Goal: Task Accomplishment & Management: Use online tool/utility

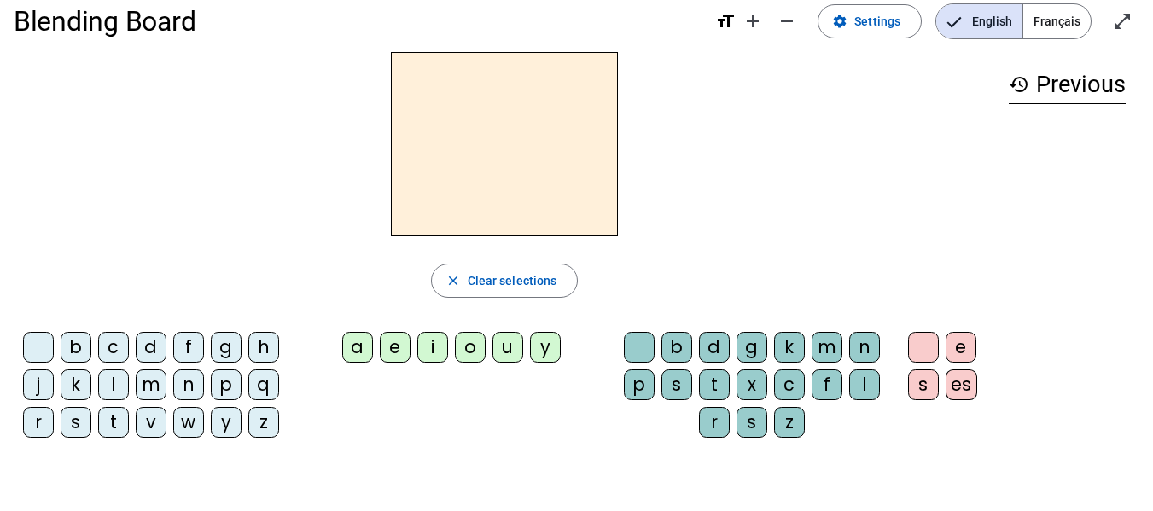
scroll to position [12, 0]
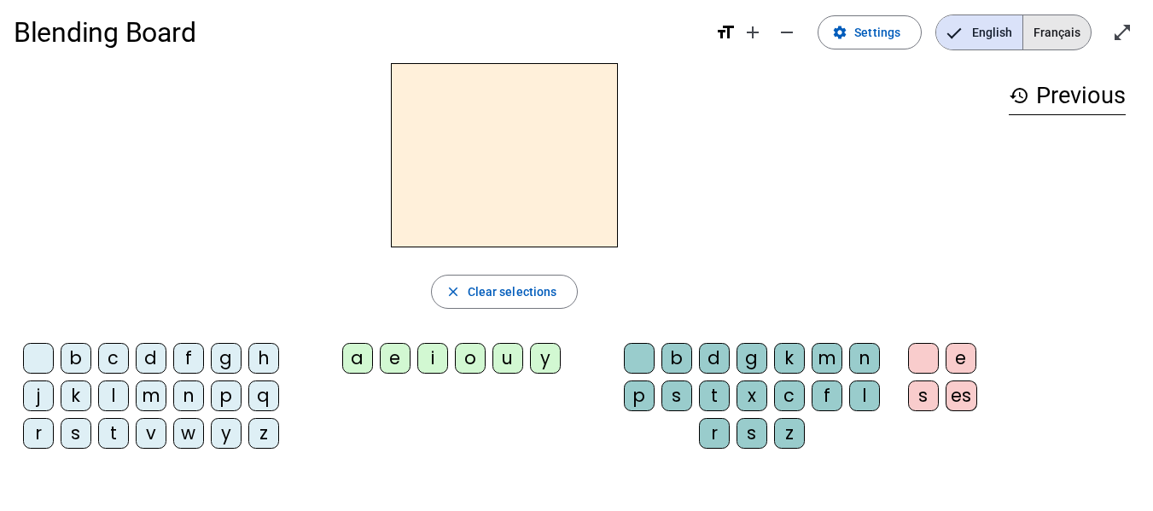
click at [1050, 26] on span "Français" at bounding box center [1056, 32] width 67 height 34
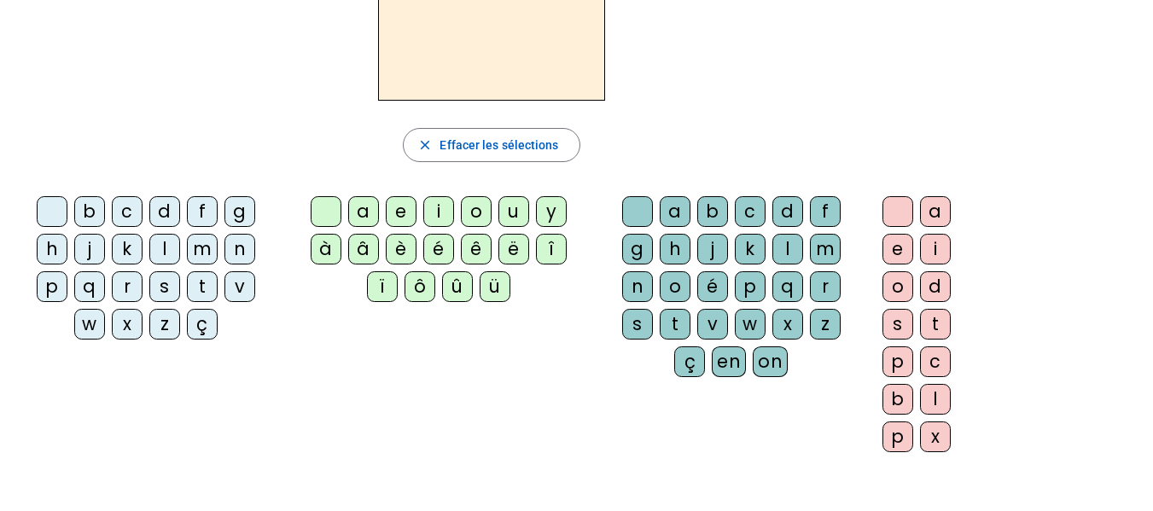
scroll to position [166, 0]
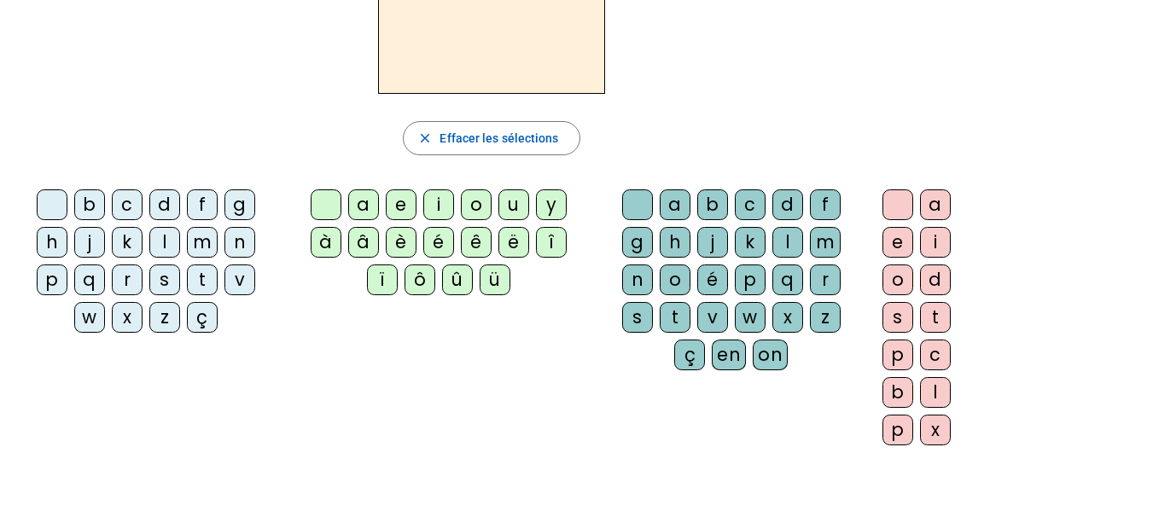
click at [725, 352] on div "en" at bounding box center [729, 355] width 34 height 31
click at [701, 277] on div "é" at bounding box center [712, 280] width 31 height 31
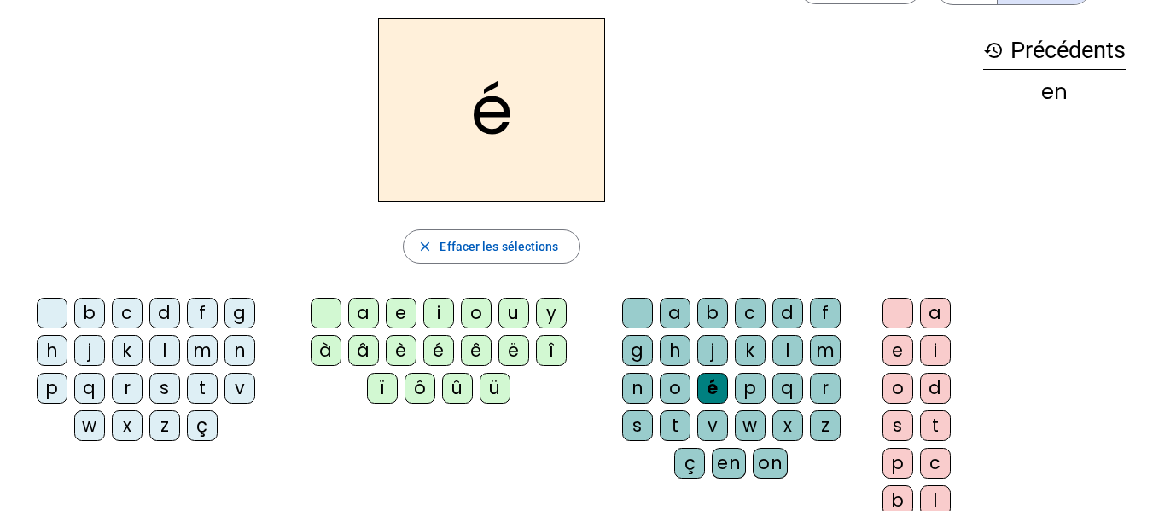
scroll to position [55, 0]
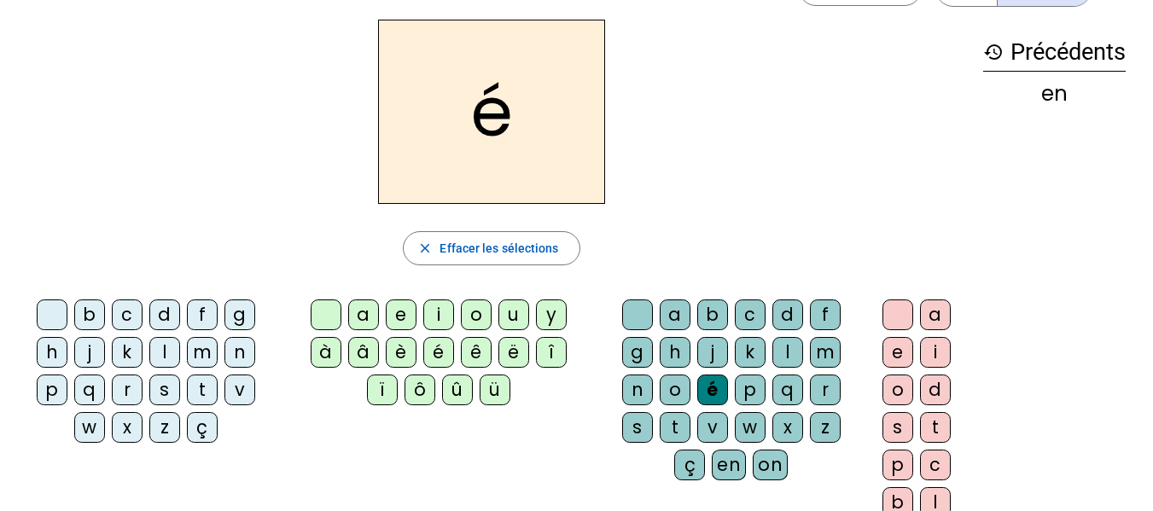
click at [474, 312] on div "o" at bounding box center [476, 314] width 31 height 31
click at [448, 317] on div "i" at bounding box center [438, 314] width 31 height 31
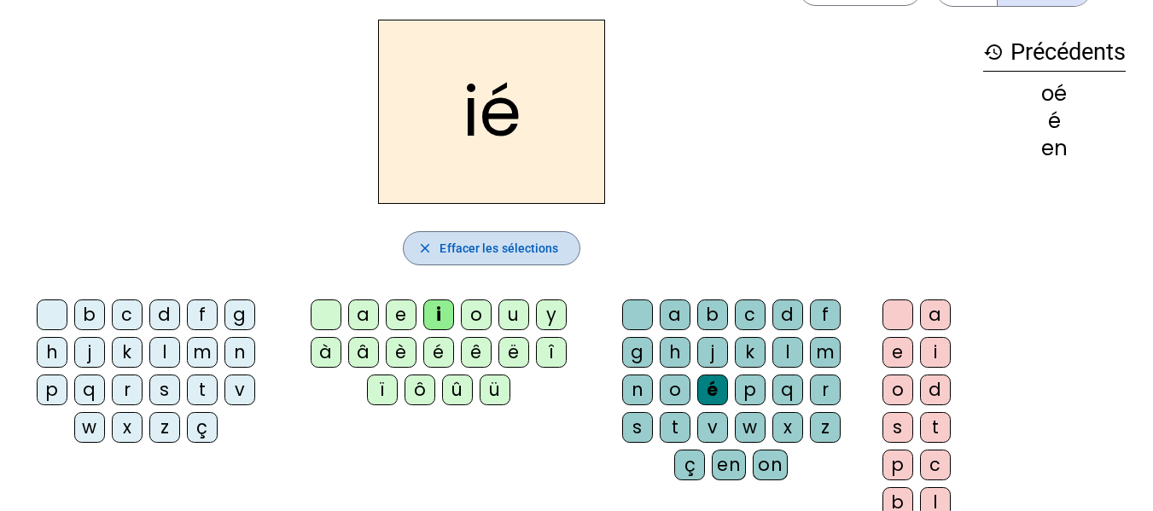
click at [478, 249] on span "Effacer les sélections" at bounding box center [498, 248] width 119 height 20
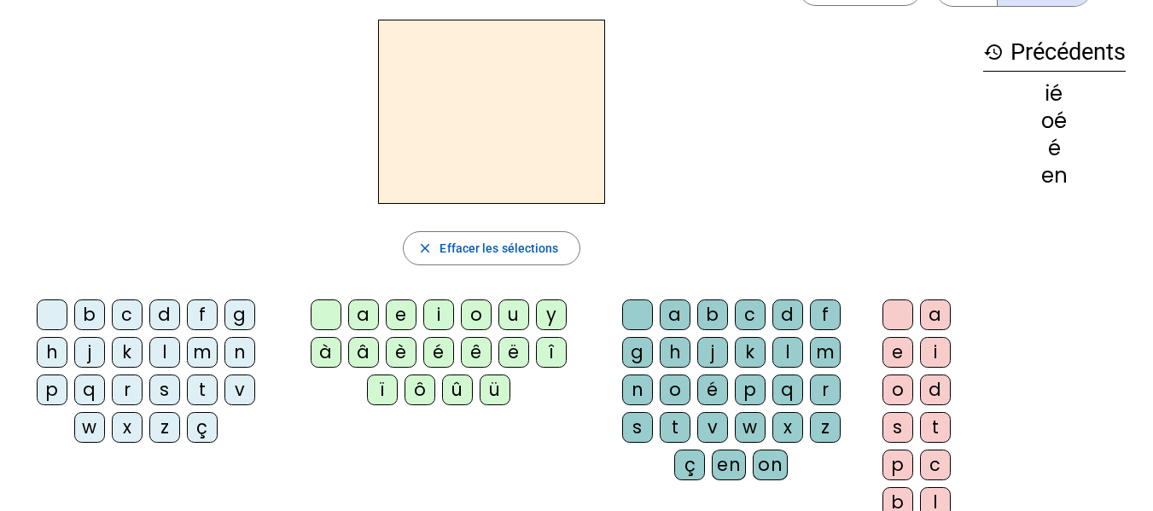
scroll to position [0, 0]
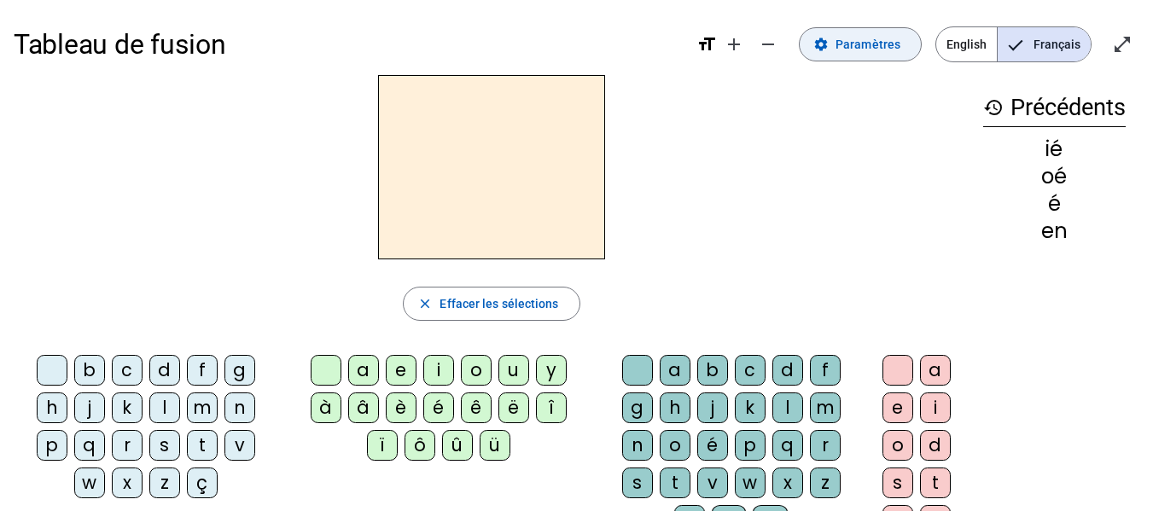
click at [884, 51] on span "Paramètres" at bounding box center [867, 44] width 65 height 20
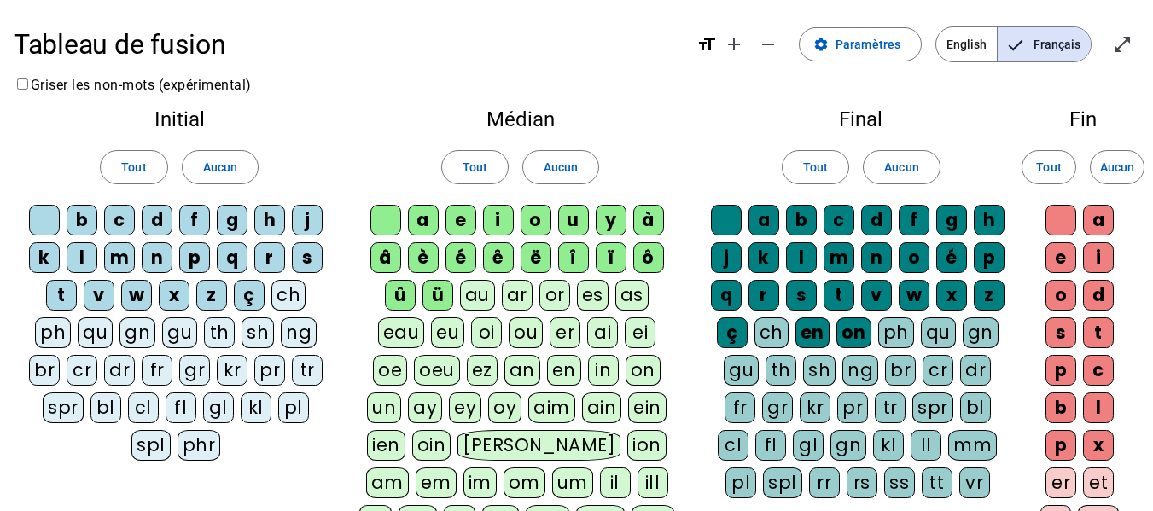
click at [175, 136] on div "Initial Tout Aucun b c d f g h j k l m n p q r s t v w x z ç ch ph qu gn gu th …" at bounding box center [179, 289] width 331 height 386
click at [140, 177] on span "Tout" at bounding box center [133, 167] width 25 height 20
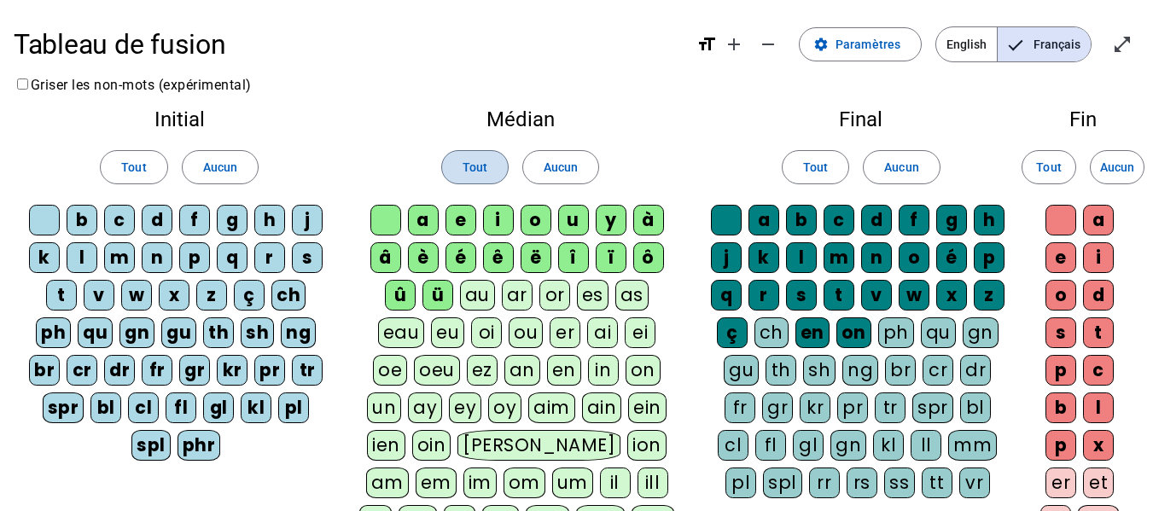
click at [452, 167] on span at bounding box center [475, 167] width 66 height 41
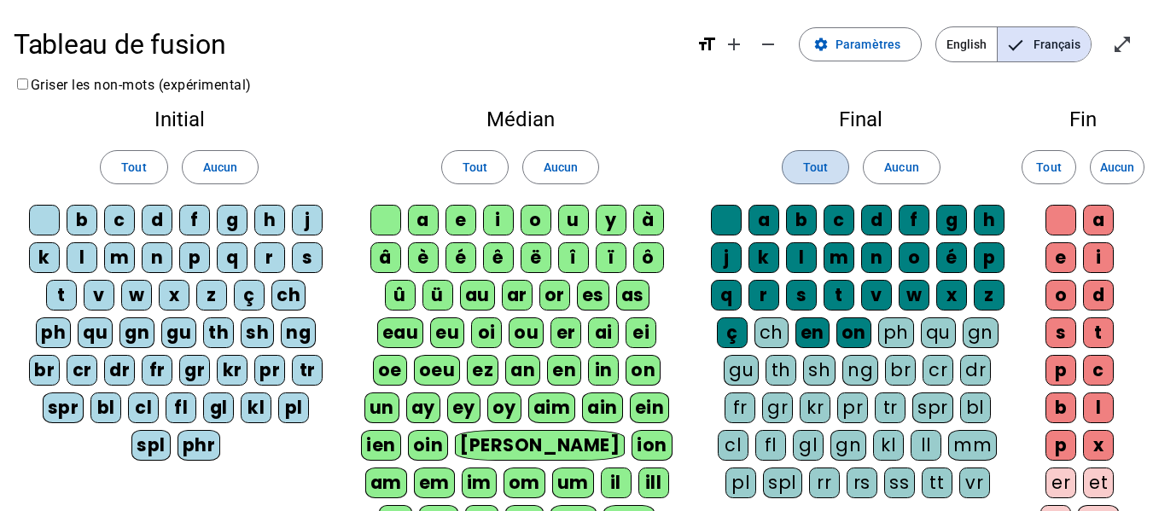
click at [804, 173] on span "Tout" at bounding box center [815, 167] width 25 height 20
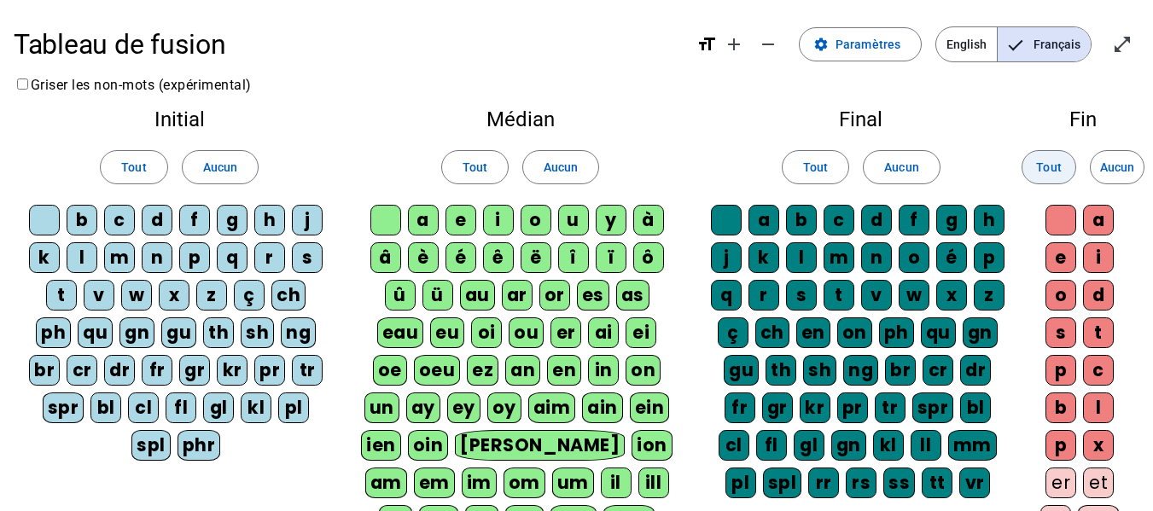
click at [1058, 172] on span "Tout" at bounding box center [1048, 167] width 25 height 20
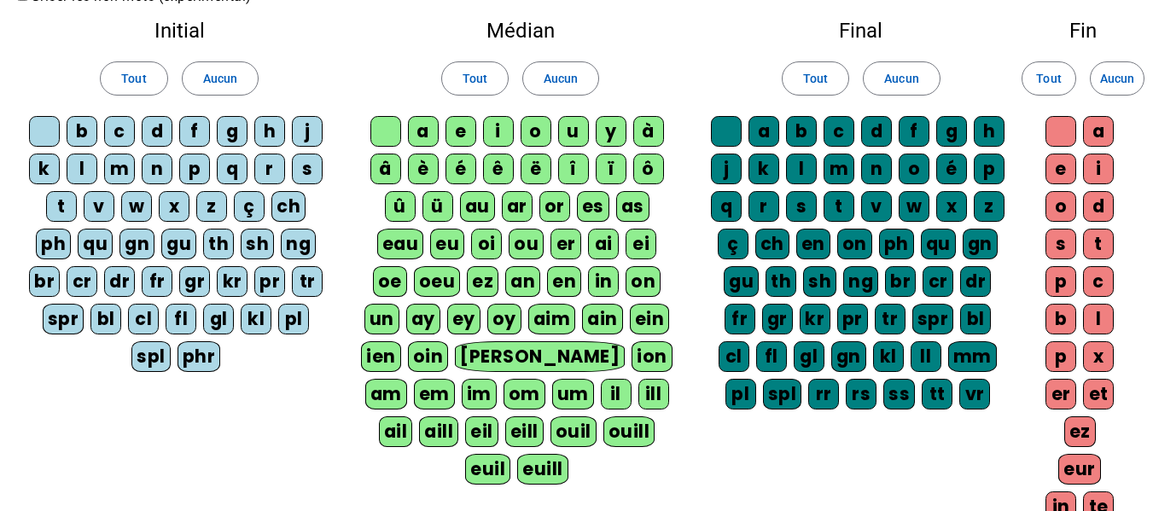
scroll to position [90, 0]
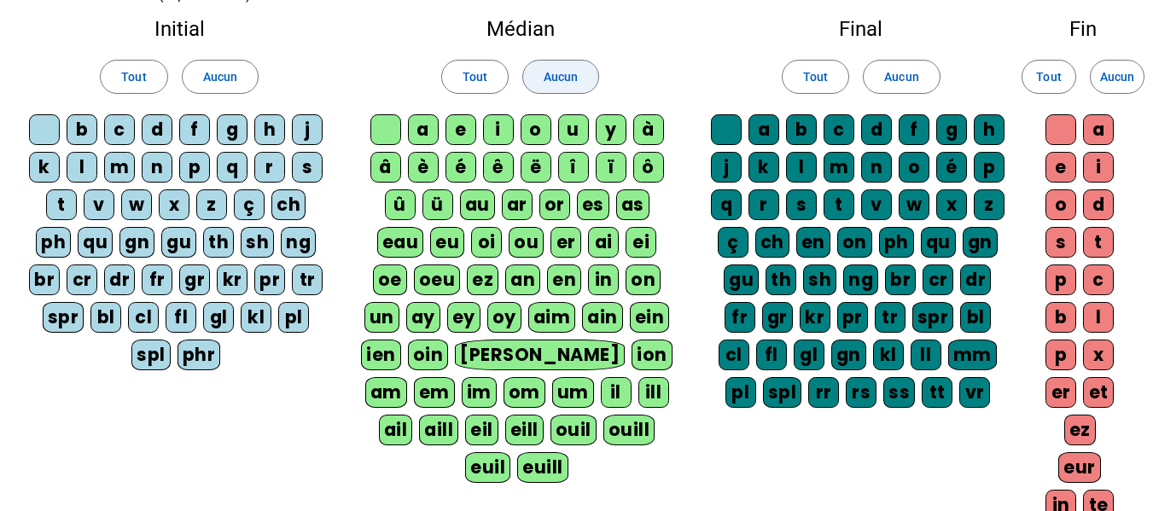
click at [565, 71] on span "Aucun" at bounding box center [561, 77] width 34 height 20
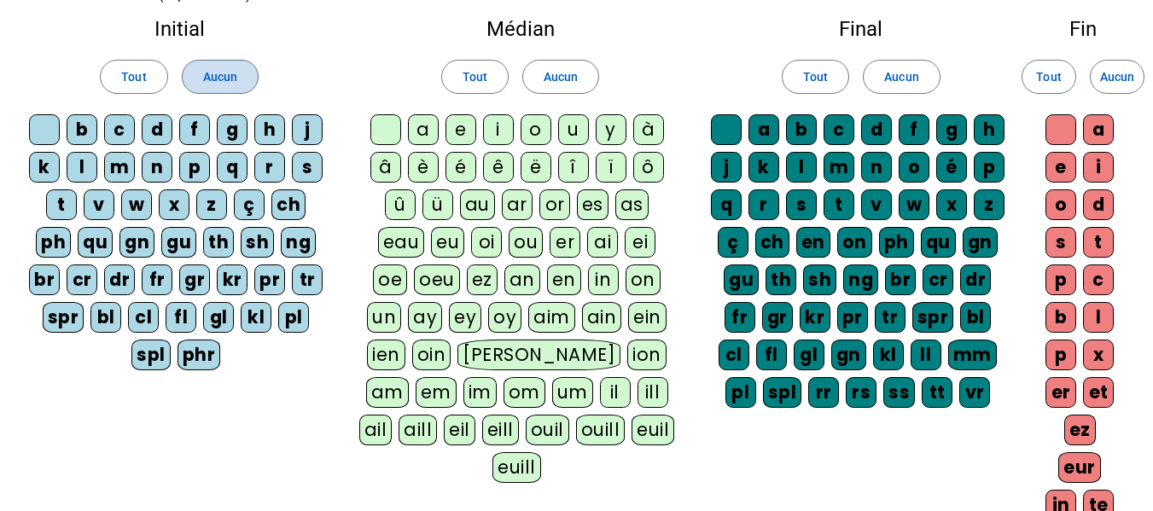
click at [225, 80] on span "Aucun" at bounding box center [220, 77] width 34 height 20
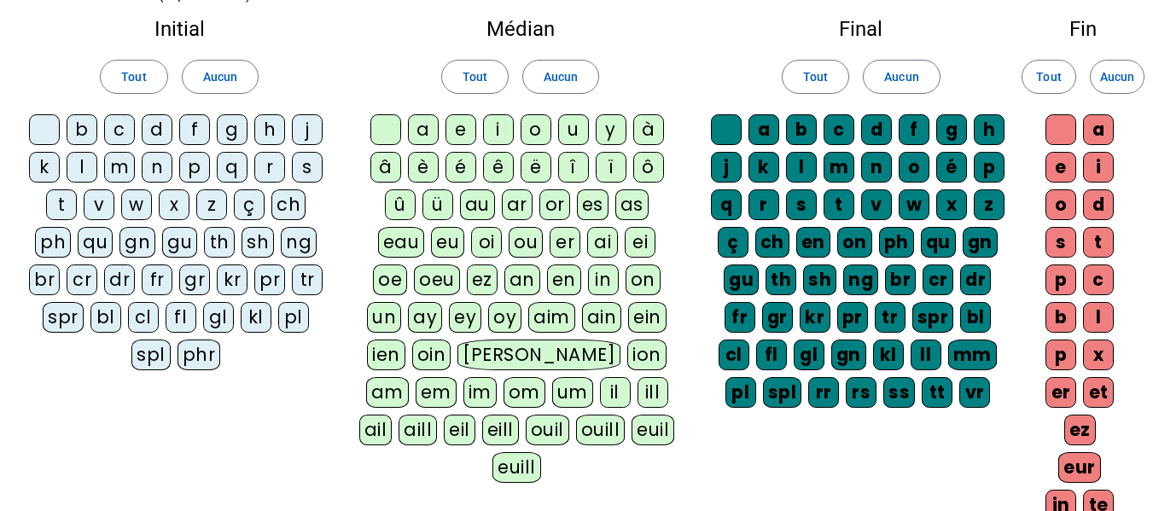
drag, startPoint x: 131, startPoint y: 78, endPoint x: 85, endPoint y: 121, distance: 63.4
click at [87, 132] on div "b" at bounding box center [82, 129] width 31 height 31
click at [67, 85] on div "Tout Aucun" at bounding box center [179, 77] width 304 height 48
click at [119, 116] on div "c" at bounding box center [119, 129] width 31 height 31
click at [155, 130] on div "d" at bounding box center [157, 129] width 31 height 31
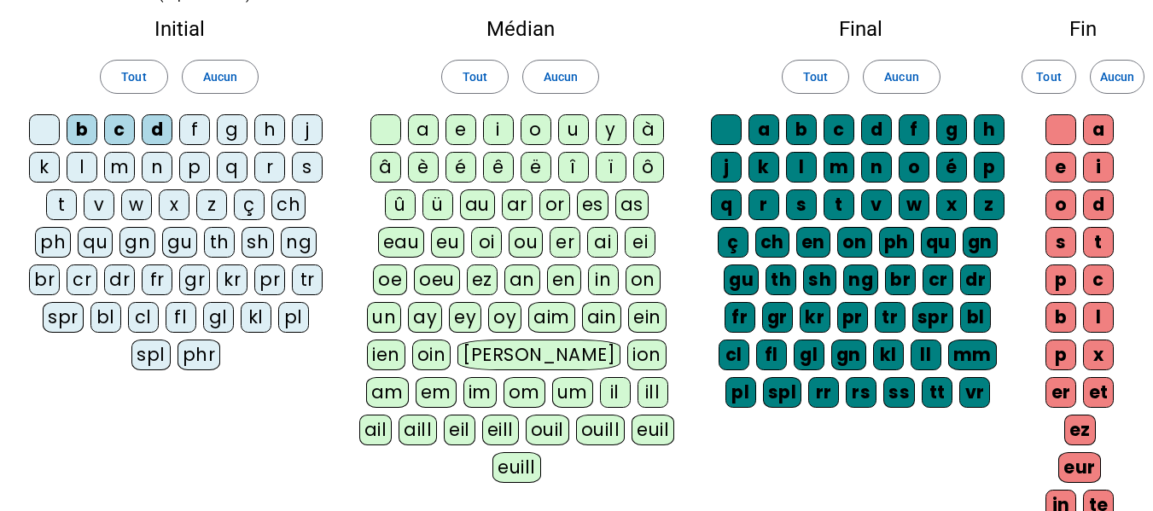
click at [206, 128] on div "f" at bounding box center [194, 129] width 31 height 31
click at [222, 130] on div "g" at bounding box center [232, 129] width 31 height 31
click at [272, 131] on div "h" at bounding box center [269, 129] width 31 height 31
click at [323, 131] on letter-bubble "j" at bounding box center [311, 133] width 38 height 38
click at [323, 131] on div "j" at bounding box center [307, 129] width 31 height 31
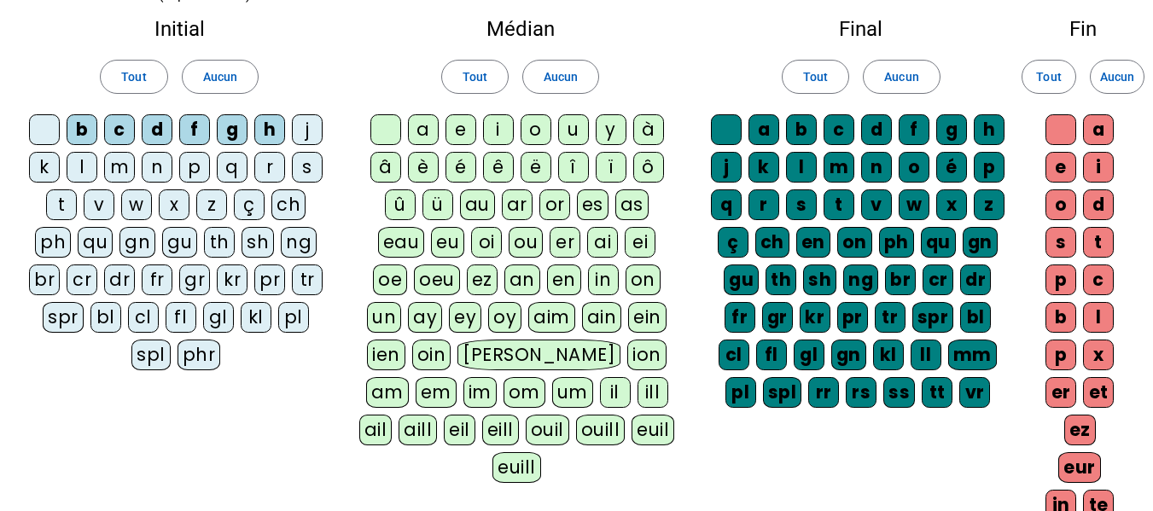
click at [314, 166] on div "s" at bounding box center [307, 167] width 31 height 31
click at [307, 125] on div "j" at bounding box center [307, 129] width 31 height 31
click at [282, 158] on div "r" at bounding box center [269, 167] width 31 height 31
click at [225, 163] on div "q" at bounding box center [232, 167] width 31 height 31
click at [195, 165] on div "p" at bounding box center [194, 167] width 31 height 31
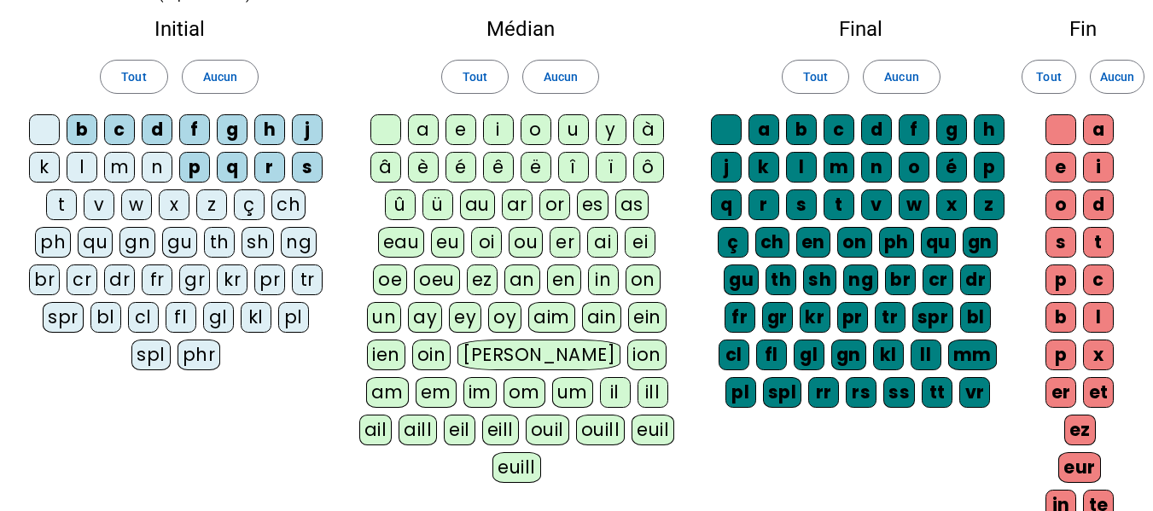
click at [136, 161] on letter-bubble "m" at bounding box center [123, 171] width 38 height 38
click at [147, 166] on div "n" at bounding box center [157, 167] width 31 height 31
click at [68, 161] on div "l" at bounding box center [82, 167] width 31 height 31
click at [65, 161] on letter-bubble "k" at bounding box center [48, 171] width 38 height 38
click at [67, 200] on div "t" at bounding box center [61, 204] width 31 height 31
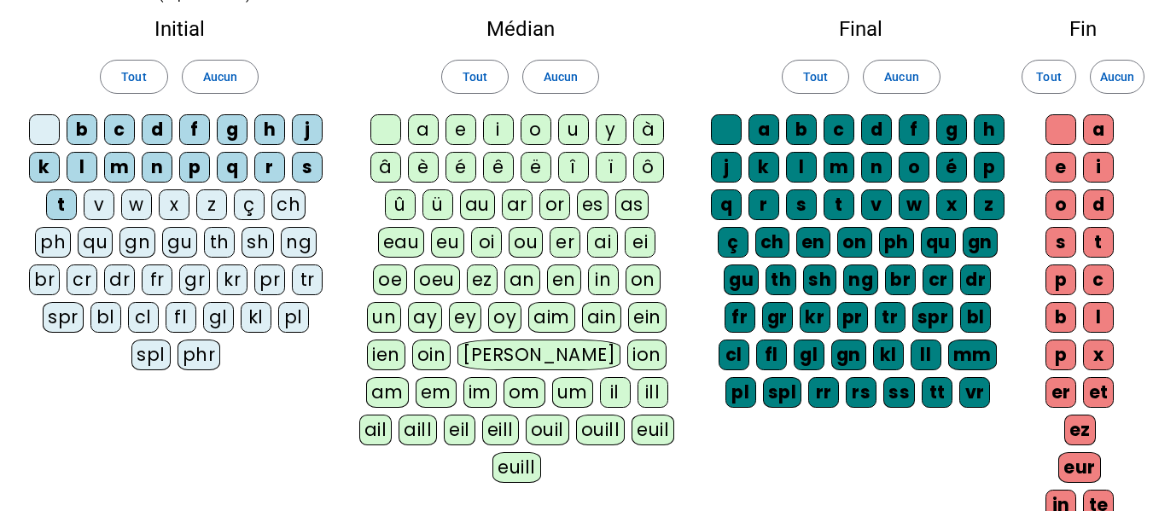
click at [84, 204] on div "v" at bounding box center [99, 204] width 31 height 31
click at [148, 205] on div "w" at bounding box center [136, 204] width 31 height 31
click at [168, 205] on div "x" at bounding box center [174, 204] width 31 height 31
click at [241, 207] on div "ç" at bounding box center [249, 204] width 31 height 31
click at [207, 210] on div "z" at bounding box center [211, 204] width 31 height 31
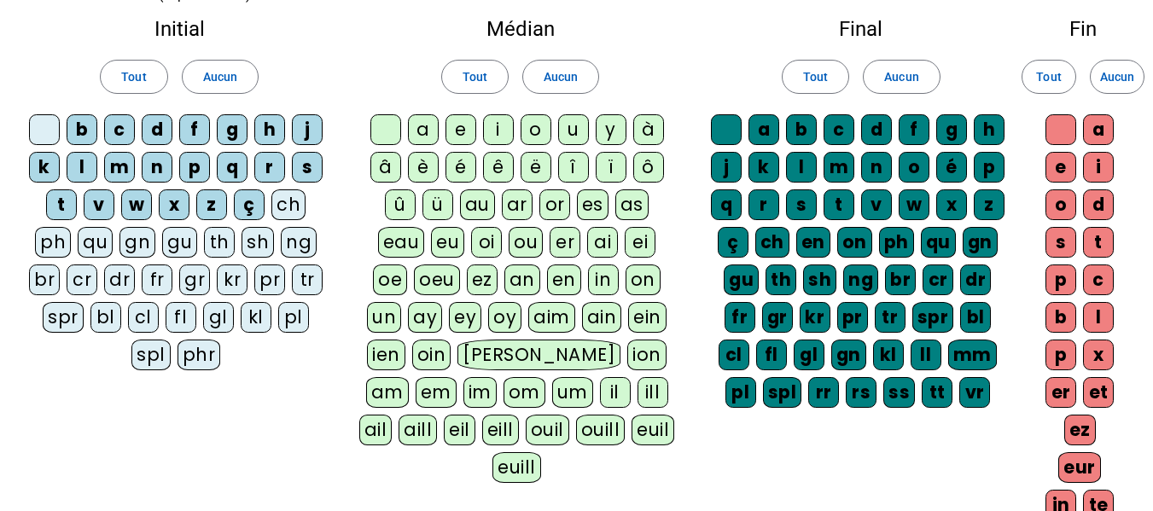
click at [295, 201] on div "ch" at bounding box center [288, 204] width 34 height 31
click at [226, 247] on div "th" at bounding box center [219, 242] width 31 height 31
click at [182, 244] on div "gu" at bounding box center [179, 242] width 35 height 31
click at [90, 243] on div "qu" at bounding box center [95, 242] width 35 height 31
click at [61, 241] on div "ph" at bounding box center [53, 242] width 36 height 31
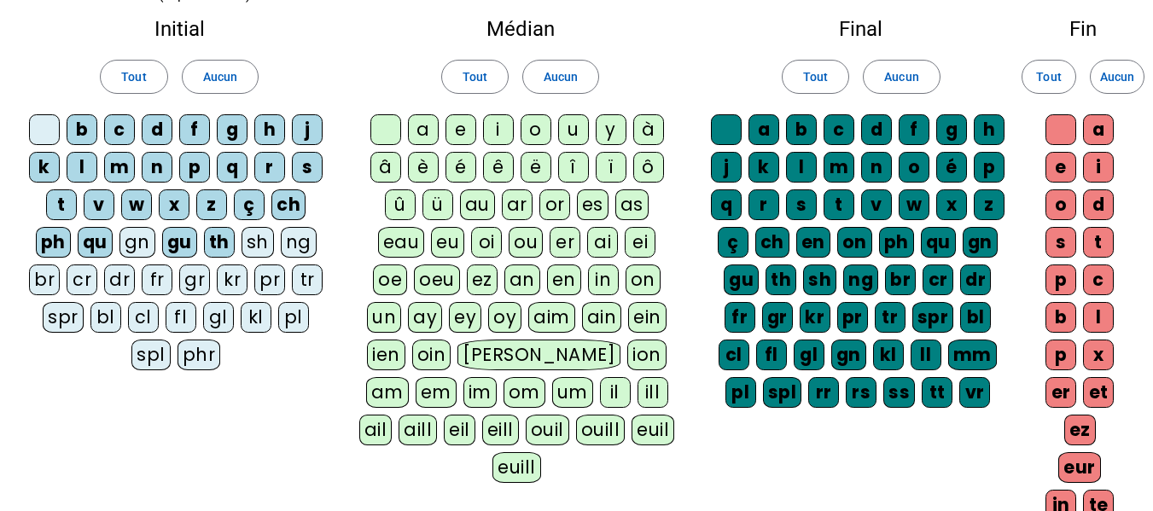
click at [38, 293] on div "br" at bounding box center [44, 280] width 31 height 31
click at [85, 279] on div "cr" at bounding box center [82, 280] width 31 height 31
click at [126, 278] on div "dr" at bounding box center [119, 280] width 31 height 31
click at [46, 276] on div "br" at bounding box center [44, 280] width 31 height 31
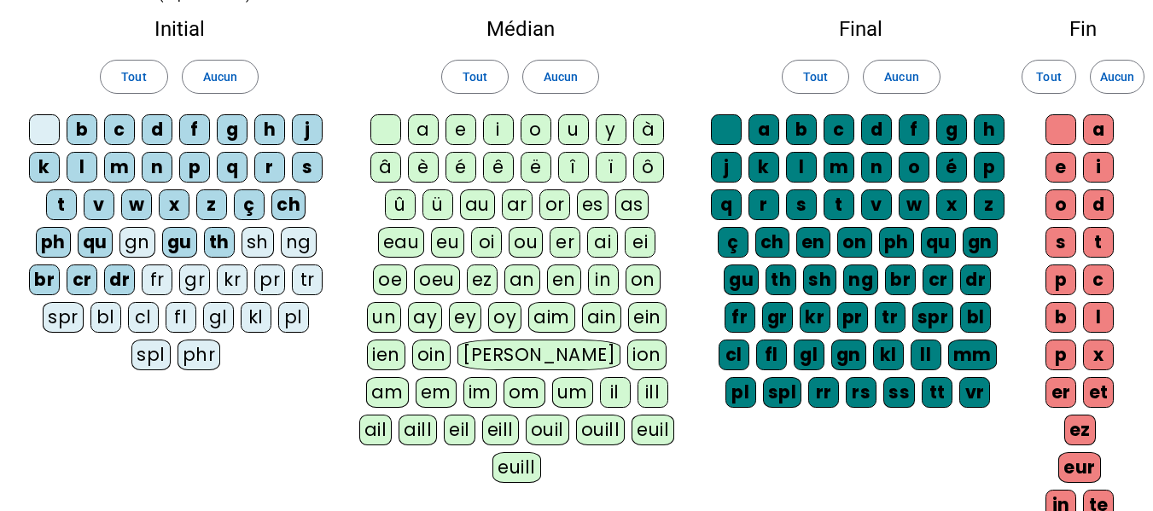
click at [154, 281] on div "fr" at bounding box center [157, 280] width 31 height 31
click at [192, 282] on div "gr" at bounding box center [194, 280] width 31 height 31
click at [275, 284] on div "pr" at bounding box center [269, 280] width 31 height 31
click at [315, 283] on div "tr" at bounding box center [307, 280] width 31 height 31
click at [69, 323] on div "spr" at bounding box center [63, 317] width 41 height 31
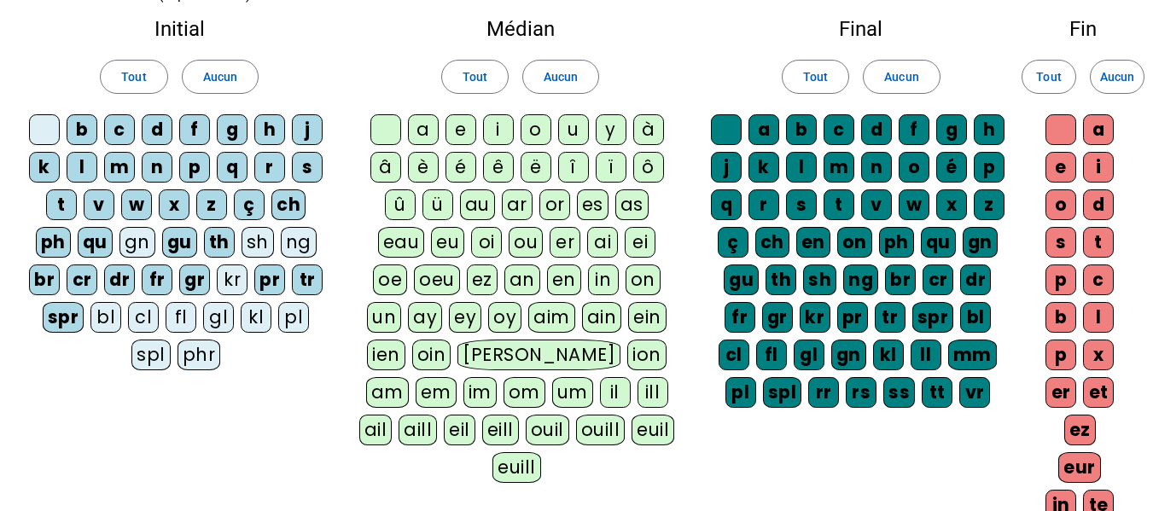
click at [104, 322] on div "bl" at bounding box center [105, 317] width 31 height 31
click at [146, 320] on div "cl" at bounding box center [143, 317] width 31 height 31
click at [177, 320] on div "fl" at bounding box center [181, 317] width 31 height 31
click at [215, 322] on div "gl" at bounding box center [218, 317] width 31 height 31
click at [294, 320] on div "pl" at bounding box center [293, 317] width 31 height 31
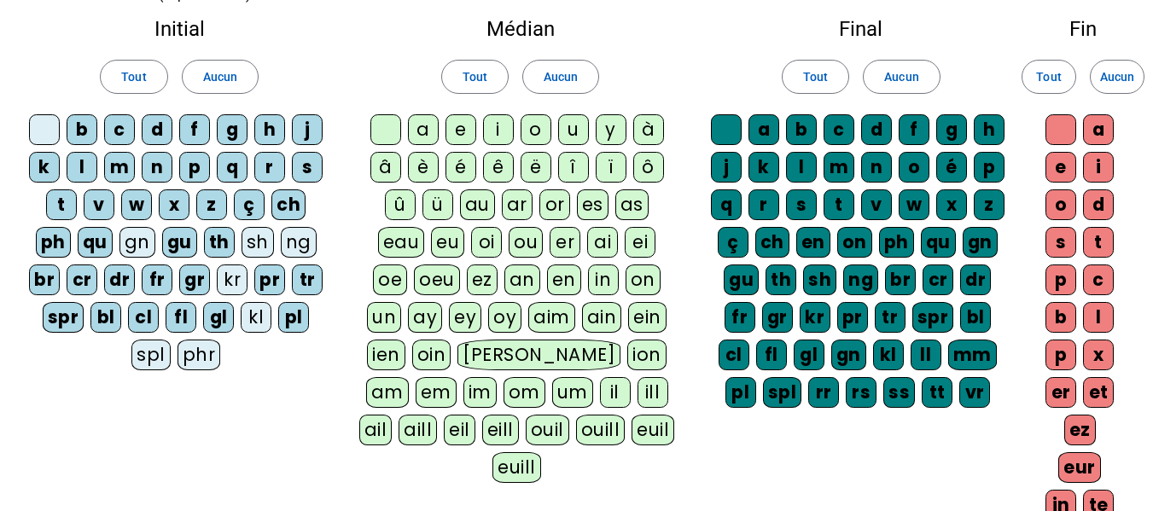
click at [147, 358] on div "spl" at bounding box center [150, 355] width 39 height 31
click at [416, 138] on div "a" at bounding box center [423, 129] width 31 height 31
click at [443, 133] on letter-bubble "a" at bounding box center [427, 133] width 38 height 38
click at [457, 130] on div "e" at bounding box center [460, 129] width 31 height 31
click at [428, 130] on div "a" at bounding box center [423, 129] width 31 height 31
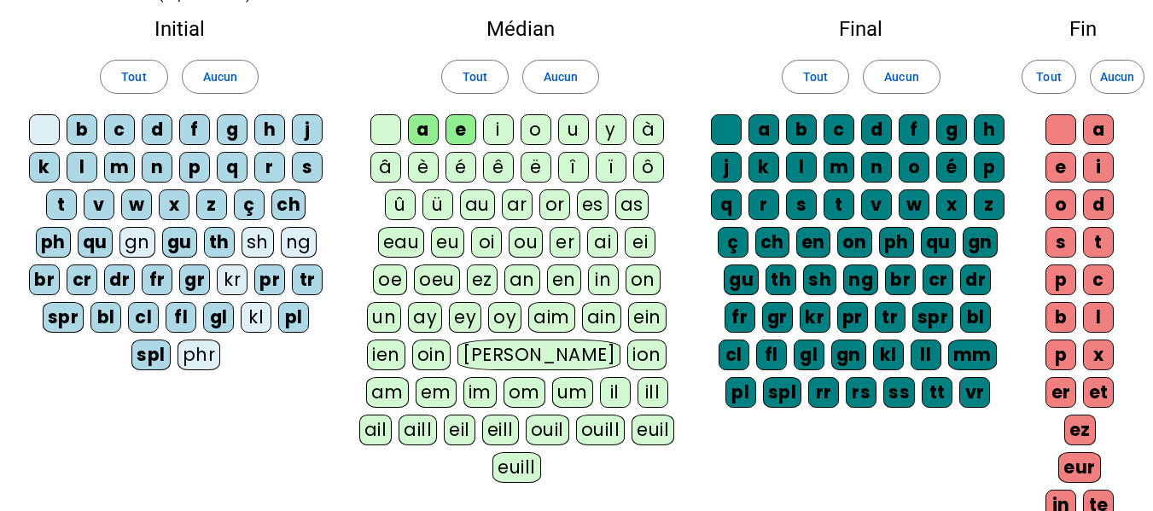
click at [501, 129] on div "i" at bounding box center [498, 129] width 31 height 31
click at [539, 130] on div "o" at bounding box center [535, 129] width 31 height 31
click at [596, 131] on div "y" at bounding box center [611, 129] width 31 height 31
click at [586, 131] on div "u" at bounding box center [573, 129] width 31 height 31
click at [648, 132] on div "à" at bounding box center [648, 129] width 31 height 31
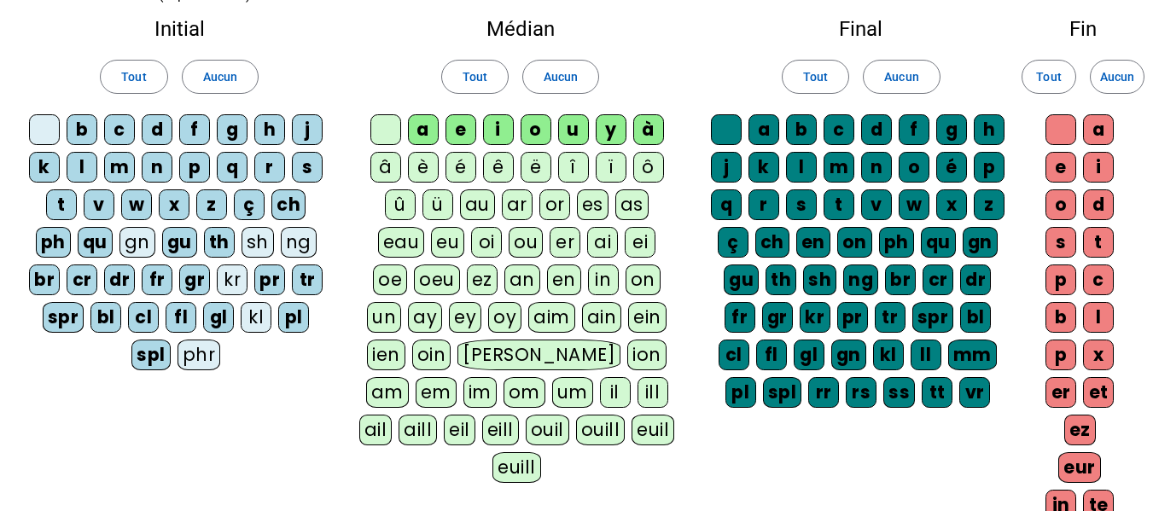
click at [651, 165] on div "ô" at bounding box center [648, 167] width 31 height 31
click at [604, 166] on div "ï" at bounding box center [611, 167] width 31 height 31
click at [569, 168] on div "î" at bounding box center [573, 167] width 31 height 31
click at [535, 163] on div "ë" at bounding box center [535, 167] width 31 height 31
click at [492, 165] on div "ê" at bounding box center [498, 167] width 31 height 31
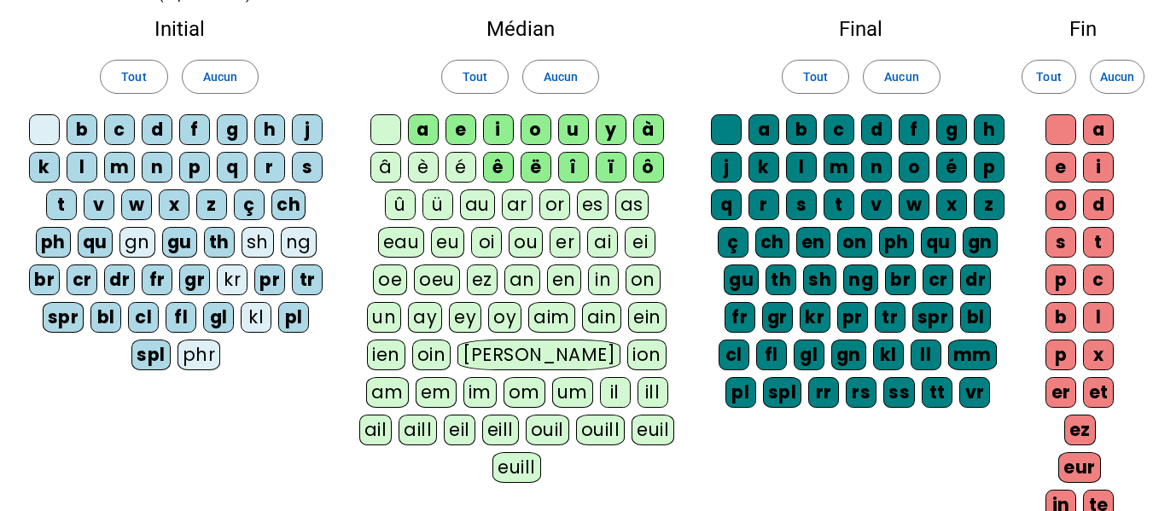
click at [451, 166] on div "é" at bounding box center [460, 167] width 31 height 31
click at [419, 162] on div "è" at bounding box center [423, 167] width 31 height 31
click at [385, 164] on div "â" at bounding box center [385, 167] width 31 height 31
click at [385, 205] on div "û" at bounding box center [400, 204] width 31 height 31
click at [422, 202] on div "ü" at bounding box center [437, 204] width 31 height 31
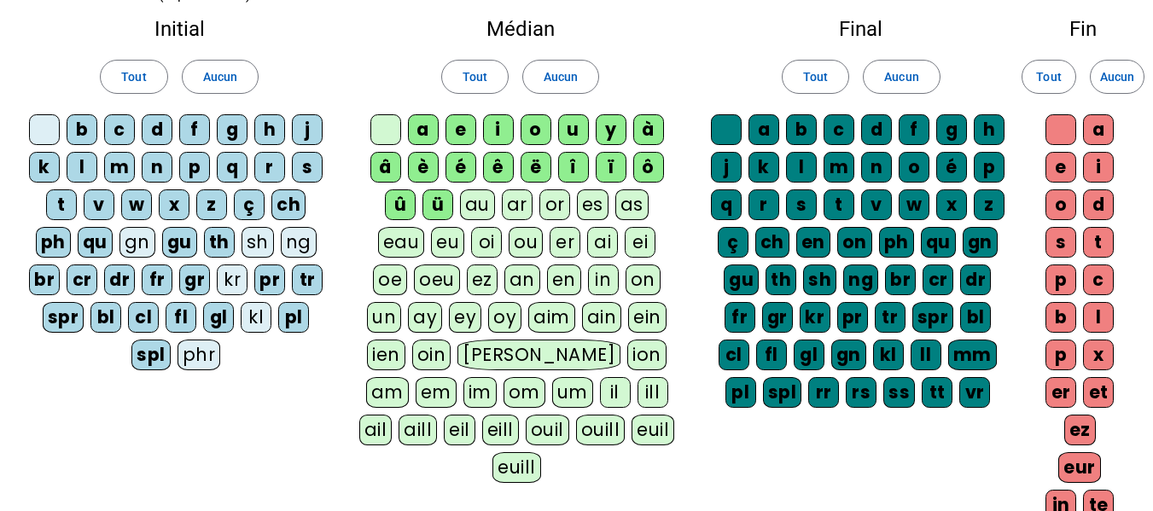
click at [462, 203] on div "au" at bounding box center [477, 204] width 35 height 31
click at [502, 205] on div "ar" at bounding box center [517, 204] width 31 height 31
click at [539, 196] on div "or" at bounding box center [554, 204] width 31 height 31
click at [577, 202] on div "es" at bounding box center [593, 204] width 32 height 31
click at [624, 209] on div "as" at bounding box center [632, 204] width 33 height 31
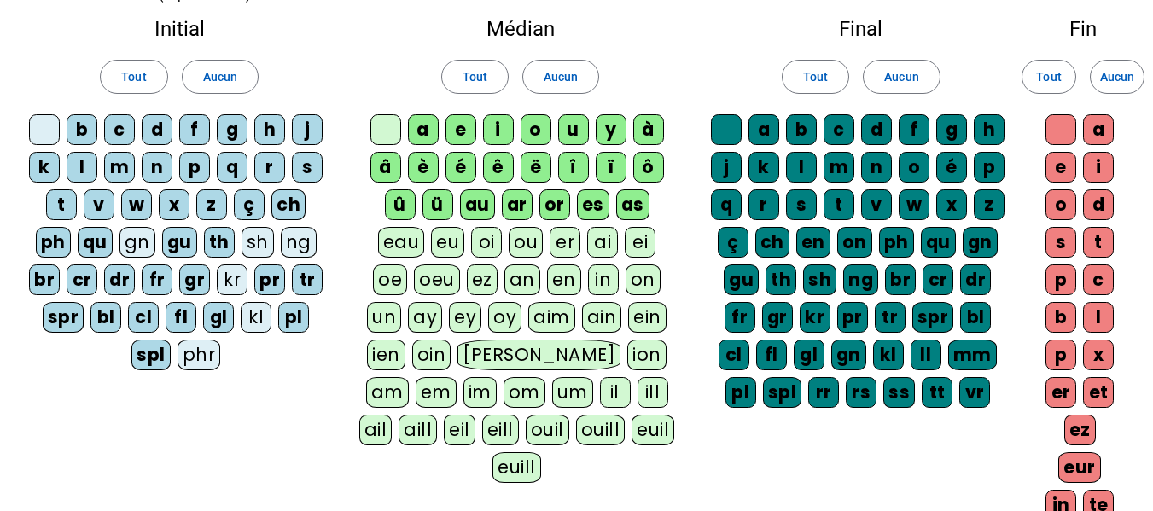
click at [628, 236] on div "ei" at bounding box center [640, 242] width 31 height 31
click at [617, 238] on div "ai" at bounding box center [602, 242] width 31 height 31
click at [561, 241] on div "er" at bounding box center [564, 242] width 31 height 31
click at [527, 241] on div "ou" at bounding box center [526, 242] width 34 height 31
click at [487, 241] on div "oi" at bounding box center [486, 242] width 31 height 31
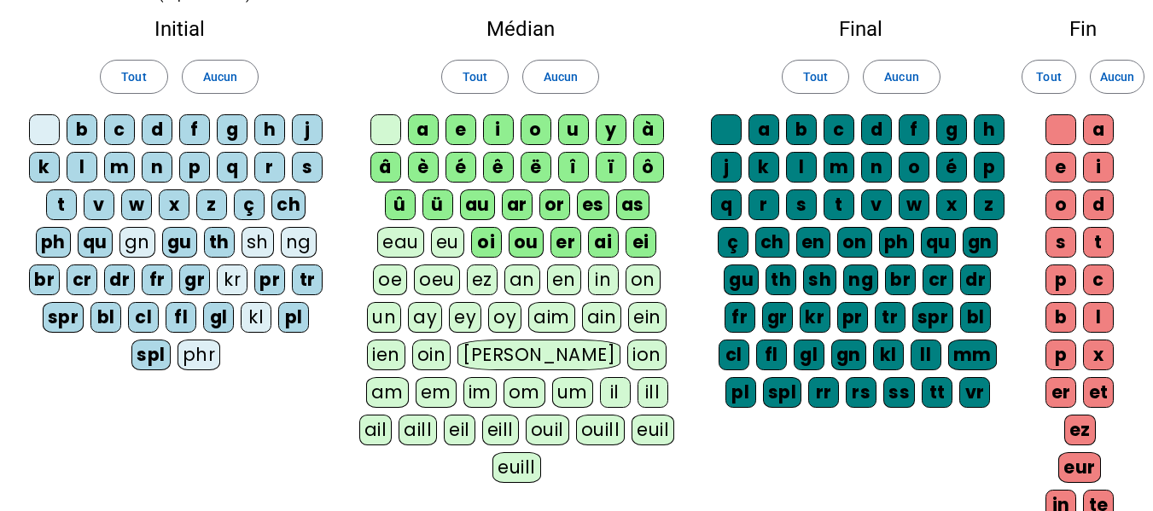
click at [452, 238] on div "eu" at bounding box center [447, 242] width 33 height 31
click at [399, 243] on div "eau" at bounding box center [400, 242] width 47 height 31
click at [394, 274] on div "oe" at bounding box center [390, 280] width 34 height 31
click at [433, 277] on div "oeu" at bounding box center [437, 280] width 46 height 31
click at [443, 277] on div "oeu" at bounding box center [437, 280] width 47 height 31
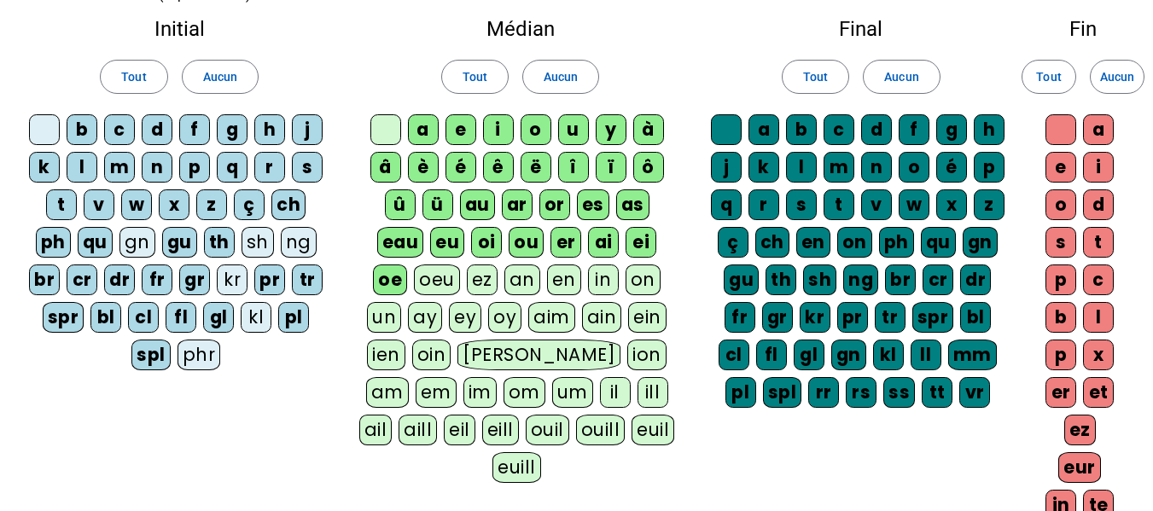
click at [487, 279] on div "ez" at bounding box center [482, 280] width 31 height 31
click at [445, 281] on div "oeu" at bounding box center [437, 280] width 46 height 31
click at [517, 281] on div "an" at bounding box center [523, 280] width 36 height 31
click at [555, 286] on div "en" at bounding box center [564, 280] width 34 height 31
click at [598, 284] on div "in" at bounding box center [603, 280] width 31 height 31
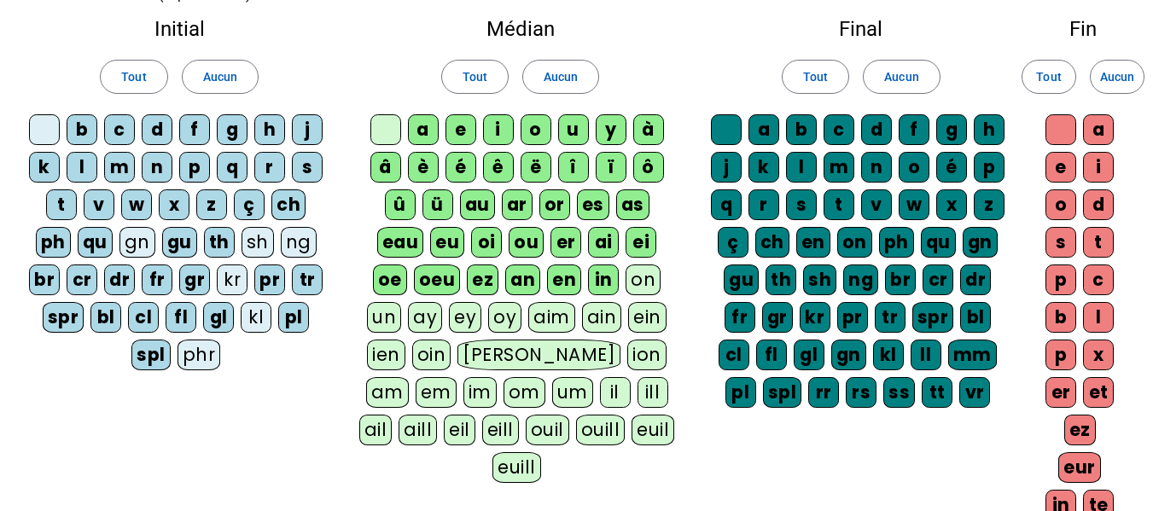
click at [649, 283] on div "on" at bounding box center [642, 280] width 35 height 31
click at [648, 313] on div "ein" at bounding box center [647, 317] width 38 height 31
click at [596, 311] on div "ain" at bounding box center [601, 317] width 40 height 31
click at [569, 311] on div "aim" at bounding box center [550, 317] width 47 height 31
click at [508, 312] on div "oy" at bounding box center [502, 317] width 33 height 31
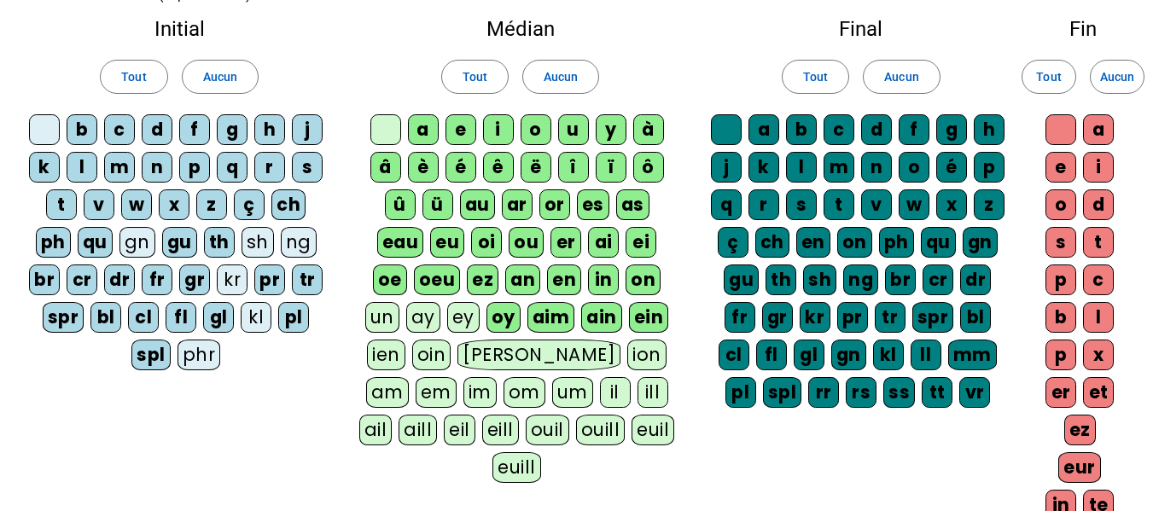
click at [466, 307] on div "ey" at bounding box center [463, 317] width 32 height 31
click at [434, 309] on div "ay" at bounding box center [422, 317] width 34 height 31
click at [376, 304] on div "un" at bounding box center [381, 317] width 34 height 31
click at [375, 354] on div "ien" at bounding box center [386, 355] width 38 height 31
click at [413, 355] on div "oin" at bounding box center [432, 355] width 39 height 31
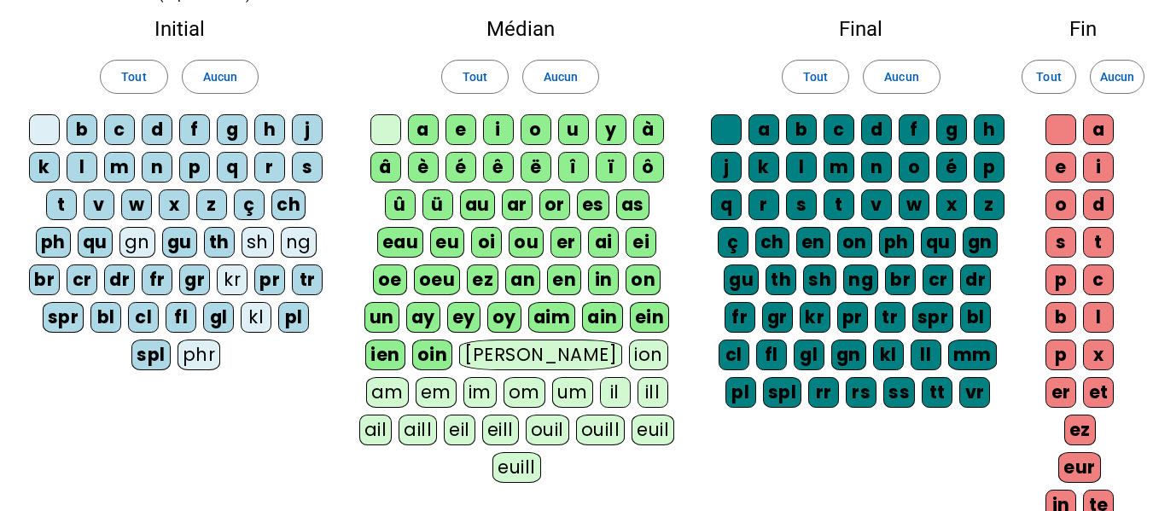
click at [463, 353] on div "[PERSON_NAME]" at bounding box center [540, 355] width 163 height 31
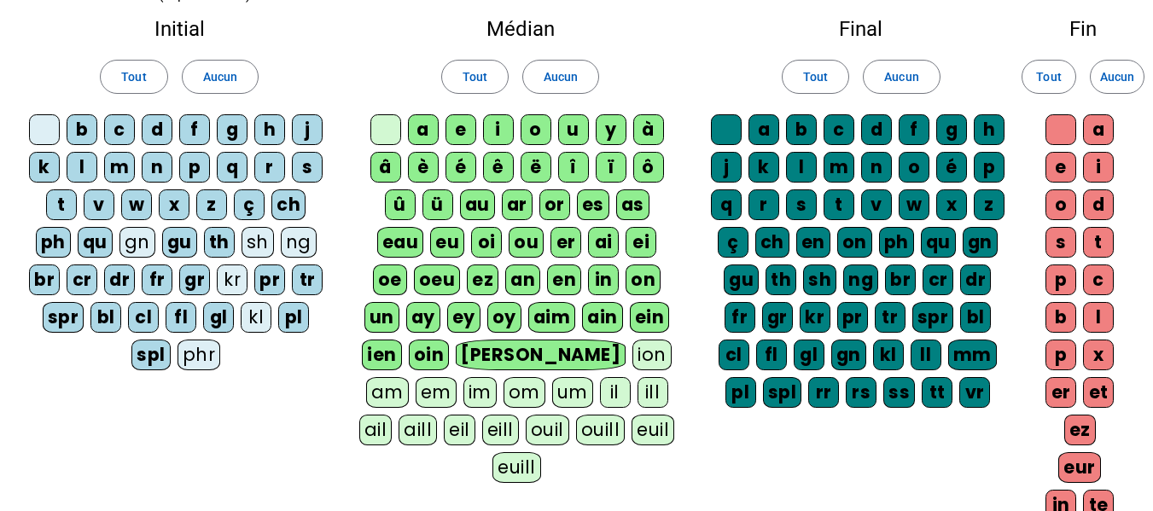
click at [632, 351] on div "ion" at bounding box center [651, 355] width 39 height 31
click at [409, 377] on div "am" at bounding box center [387, 392] width 43 height 31
click at [456, 377] on div "em" at bounding box center [435, 392] width 41 height 31
click at [437, 415] on div "aill" at bounding box center [417, 430] width 38 height 31
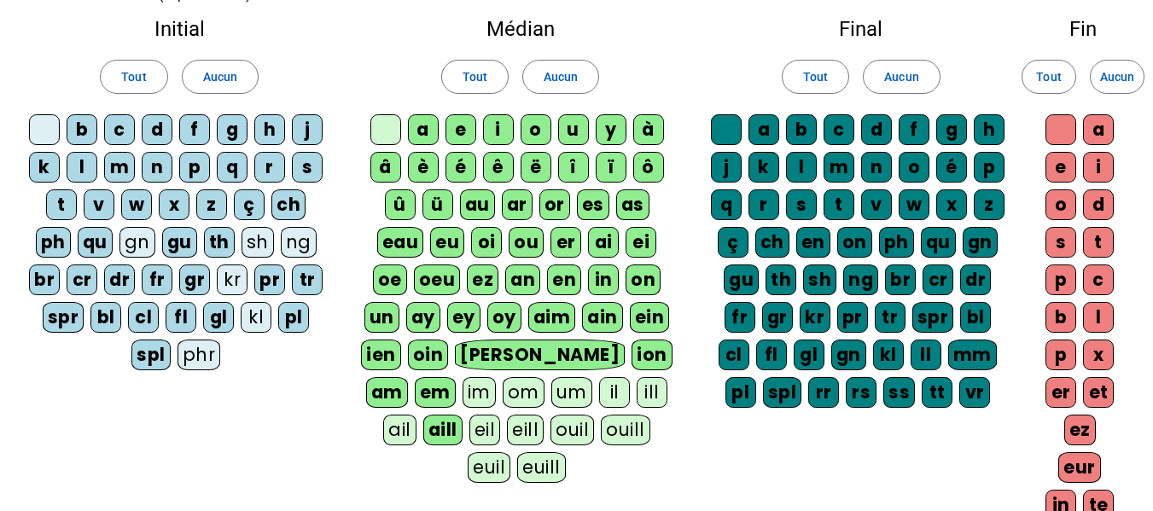
click at [462, 415] on div "aill" at bounding box center [442, 430] width 39 height 31
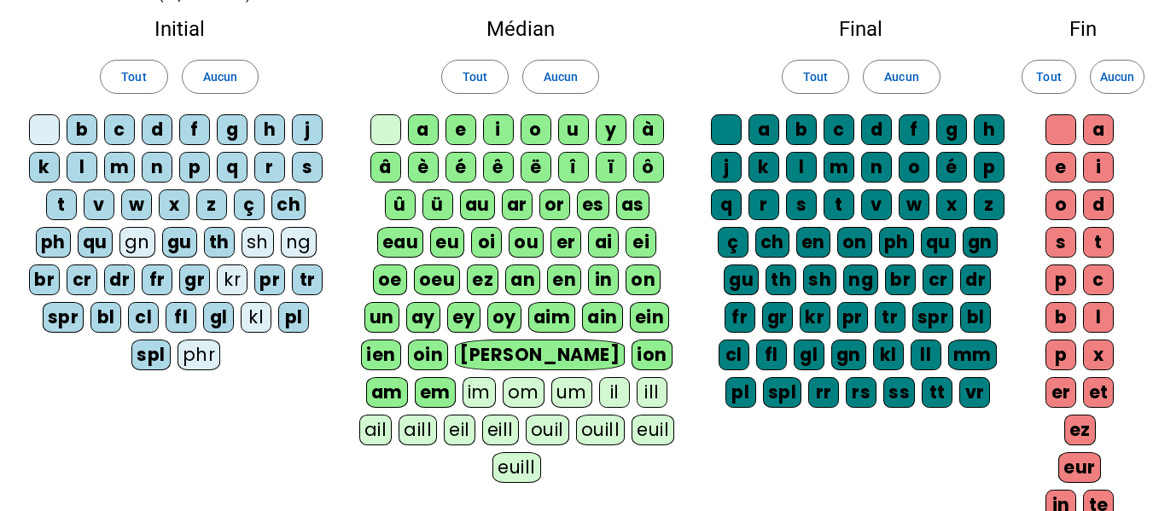
click at [392, 415] on div "ail" at bounding box center [375, 430] width 33 height 31
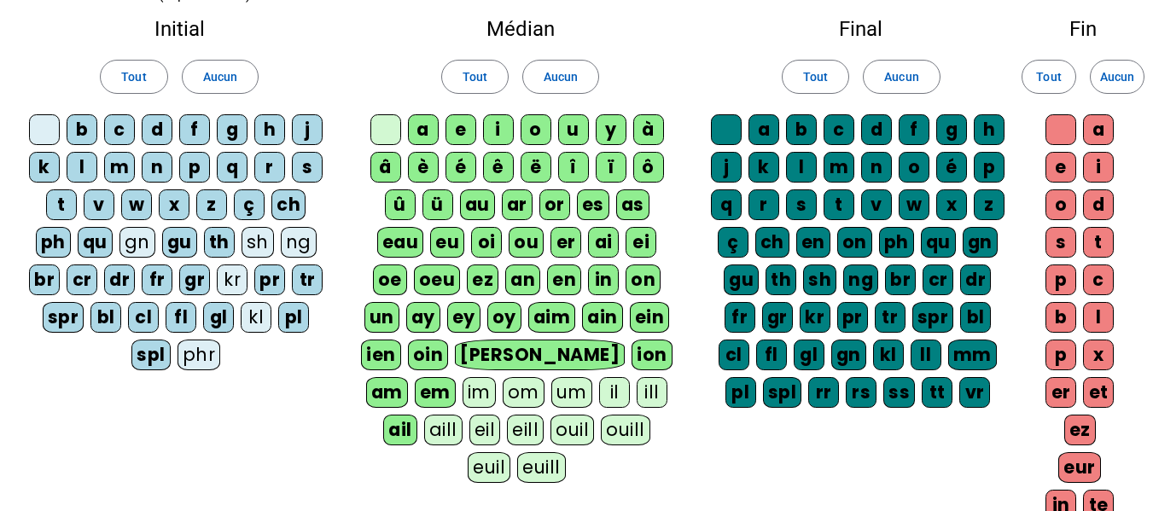
click at [637, 386] on div "ill" at bounding box center [652, 392] width 31 height 31
click at [599, 386] on div "il" at bounding box center [614, 392] width 31 height 31
click at [551, 388] on div "um" at bounding box center [571, 392] width 41 height 31
click at [503, 390] on div "om" at bounding box center [524, 392] width 42 height 31
click at [462, 394] on div "im" at bounding box center [478, 392] width 33 height 31
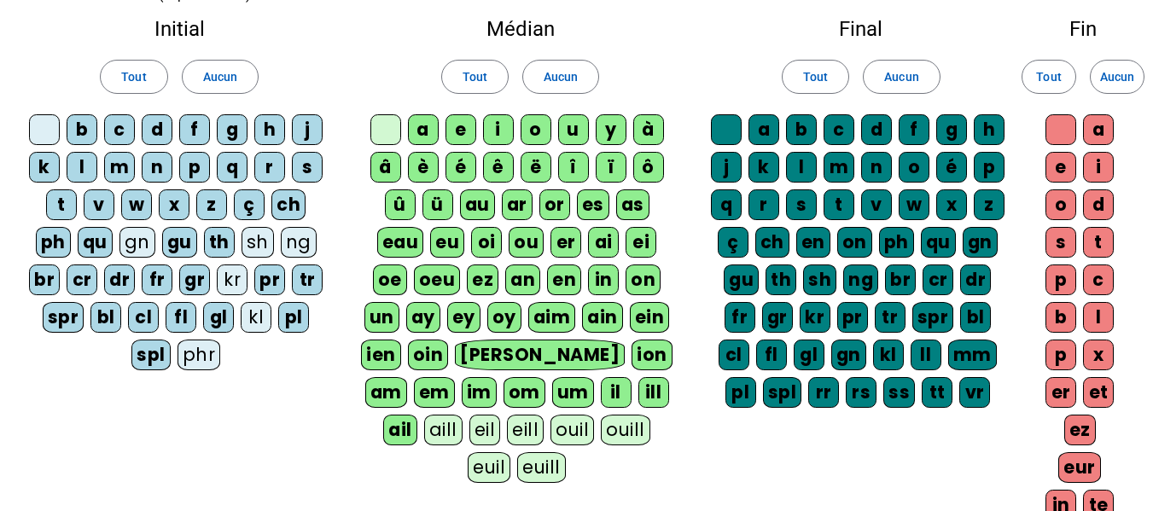
click at [469, 435] on div "eil" at bounding box center [485, 430] width 32 height 31
click at [508, 434] on div "eill" at bounding box center [526, 430] width 37 height 31
click at [552, 427] on div "ouil" at bounding box center [574, 430] width 44 height 31
click at [604, 433] on div "ouill" at bounding box center [628, 430] width 49 height 31
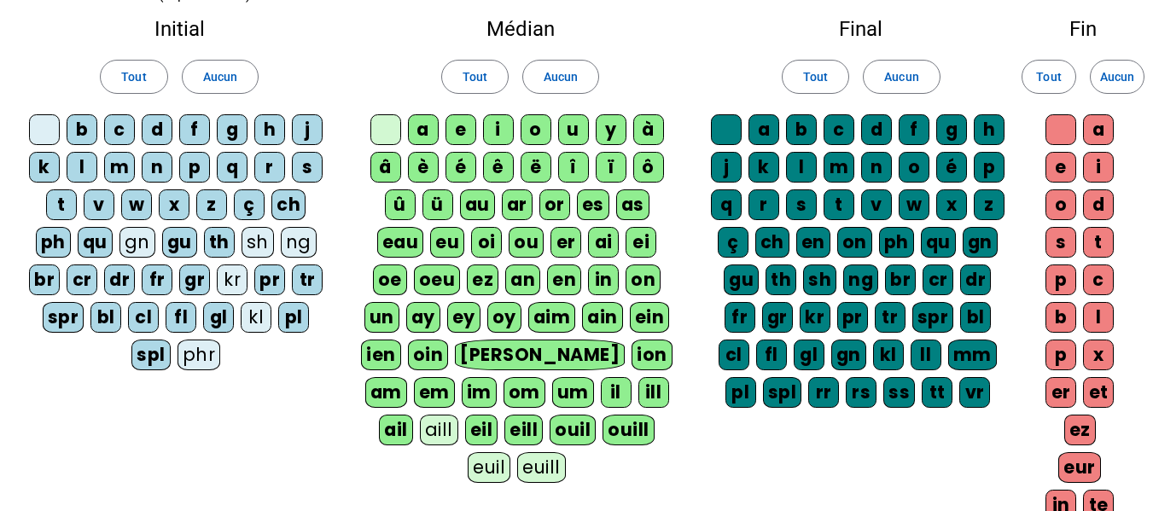
click at [510, 452] on div "euil" at bounding box center [489, 467] width 43 height 31
click at [567, 452] on div "euill" at bounding box center [543, 467] width 48 height 31
click at [458, 415] on div "aill" at bounding box center [439, 430] width 38 height 31
click at [810, 69] on span "Tout" at bounding box center [815, 77] width 25 height 20
click at [819, 81] on span "Tout" at bounding box center [815, 77] width 25 height 20
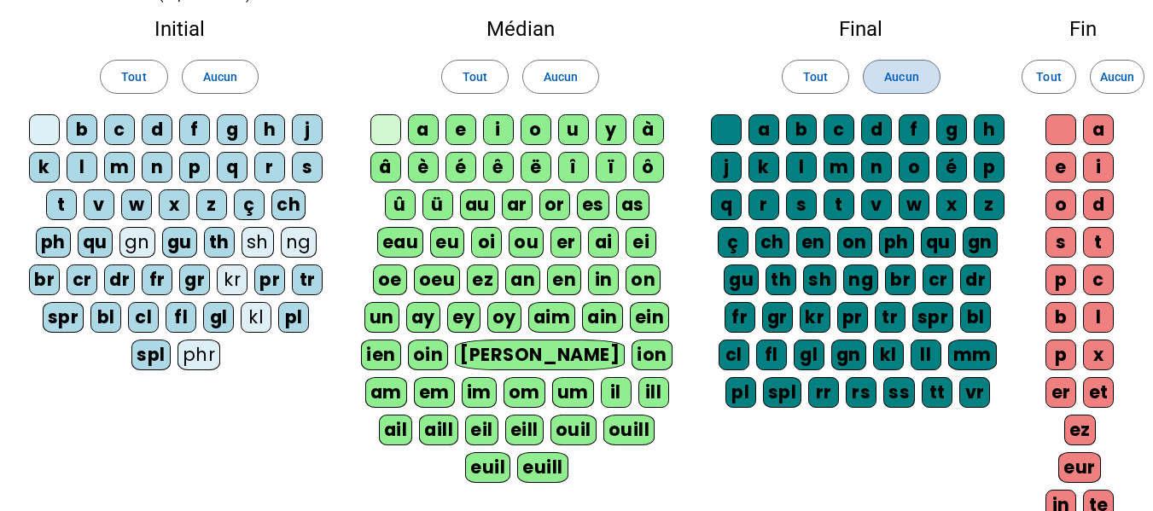
click at [878, 80] on span at bounding box center [900, 76] width 75 height 41
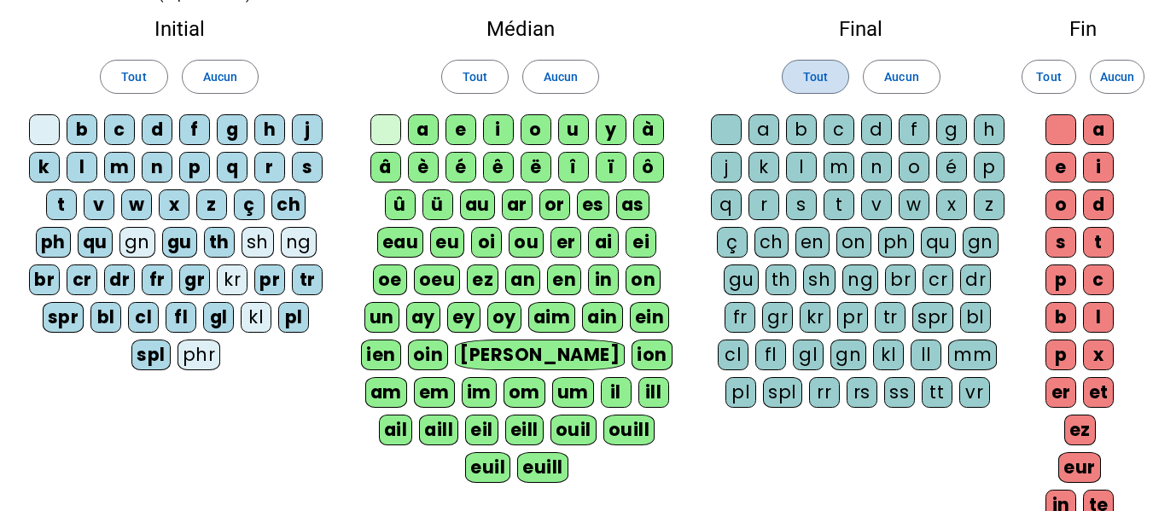
click at [833, 76] on span at bounding box center [815, 76] width 66 height 41
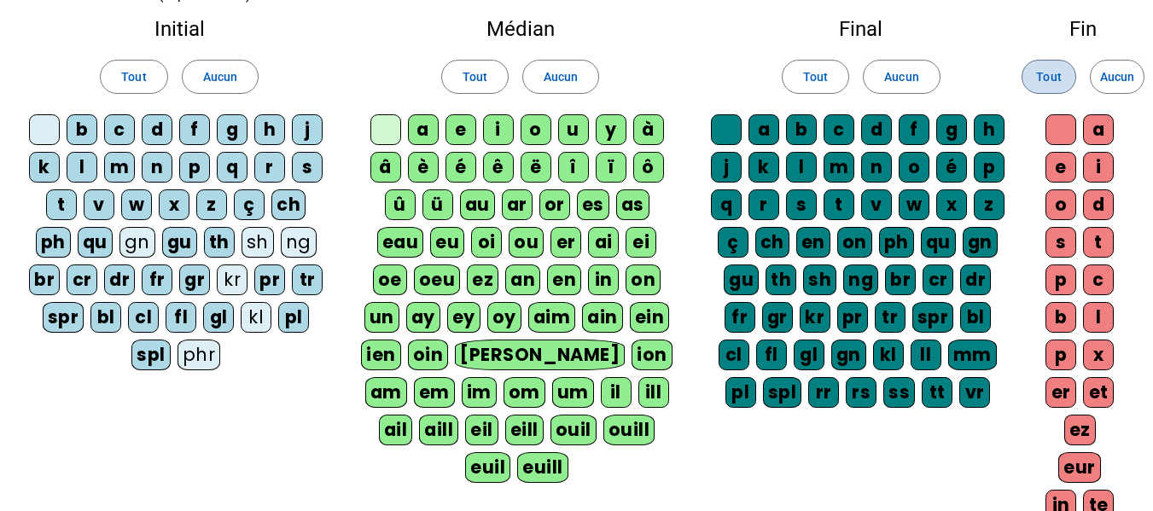
click at [1045, 73] on span "Tout" at bounding box center [1048, 77] width 25 height 20
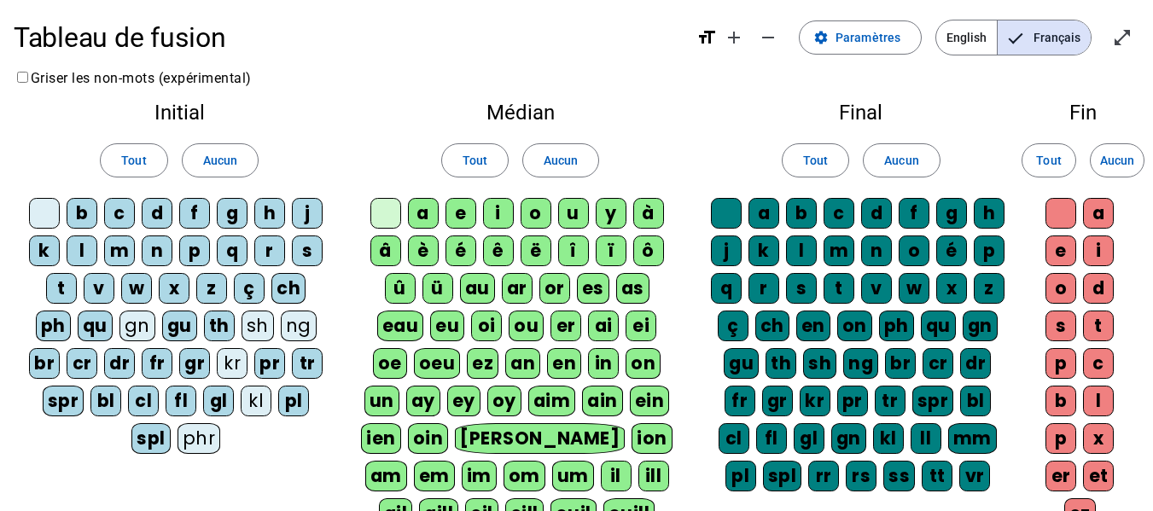
scroll to position [0, 0]
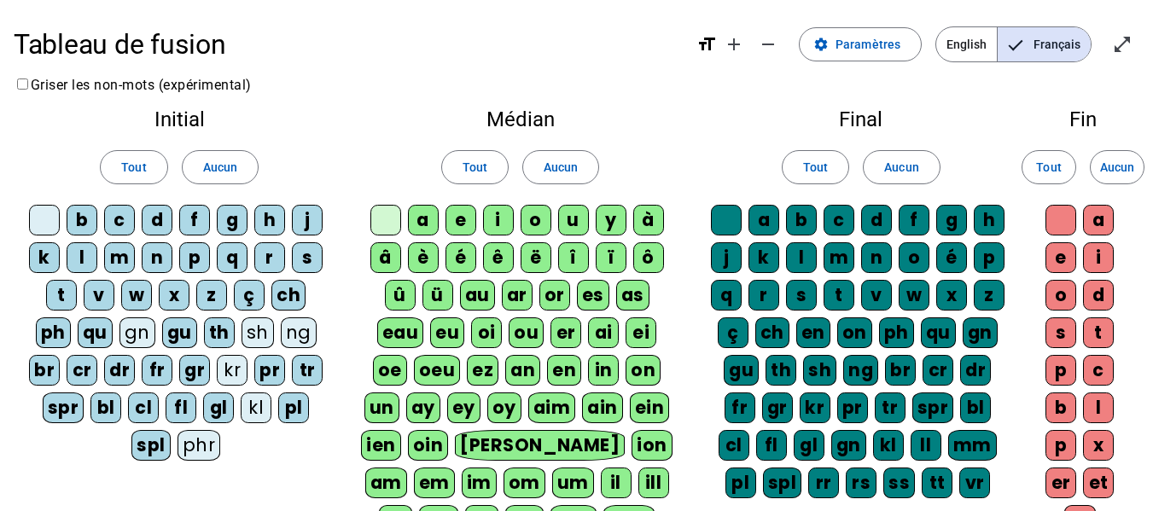
click at [357, 50] on h1 "Tableau de fusion" at bounding box center [348, 44] width 669 height 55
click at [1122, 39] on mat-icon "open_in_full" at bounding box center [1122, 44] width 20 height 20
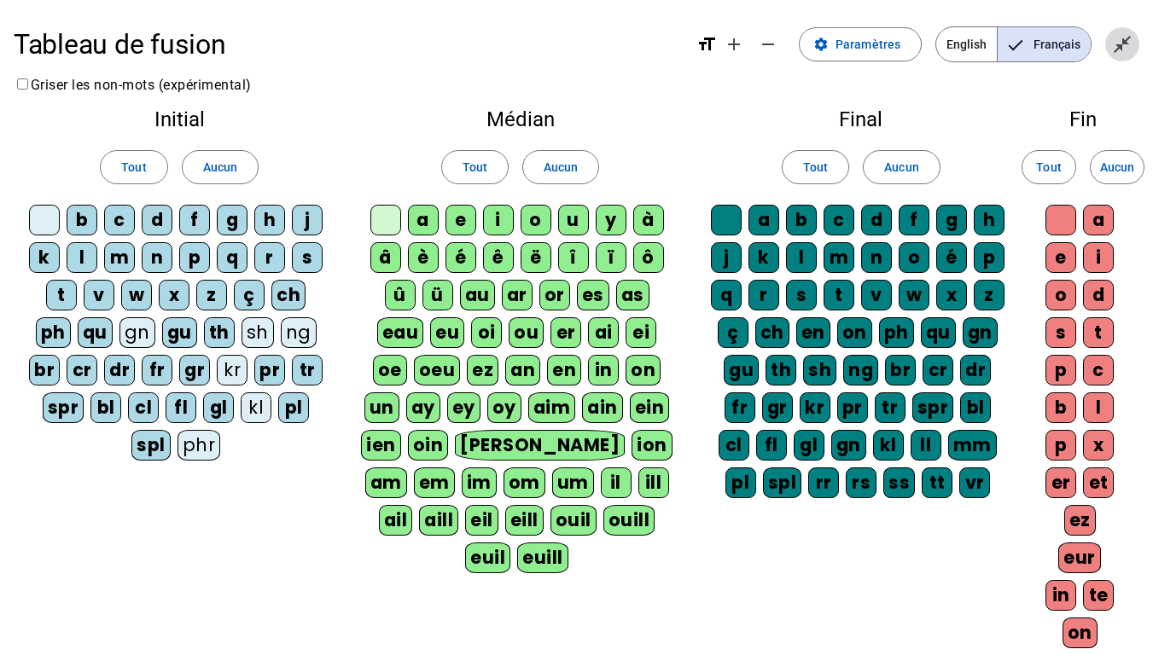
click at [1122, 41] on mat-icon "close_fullscreen" at bounding box center [1122, 44] width 20 height 20
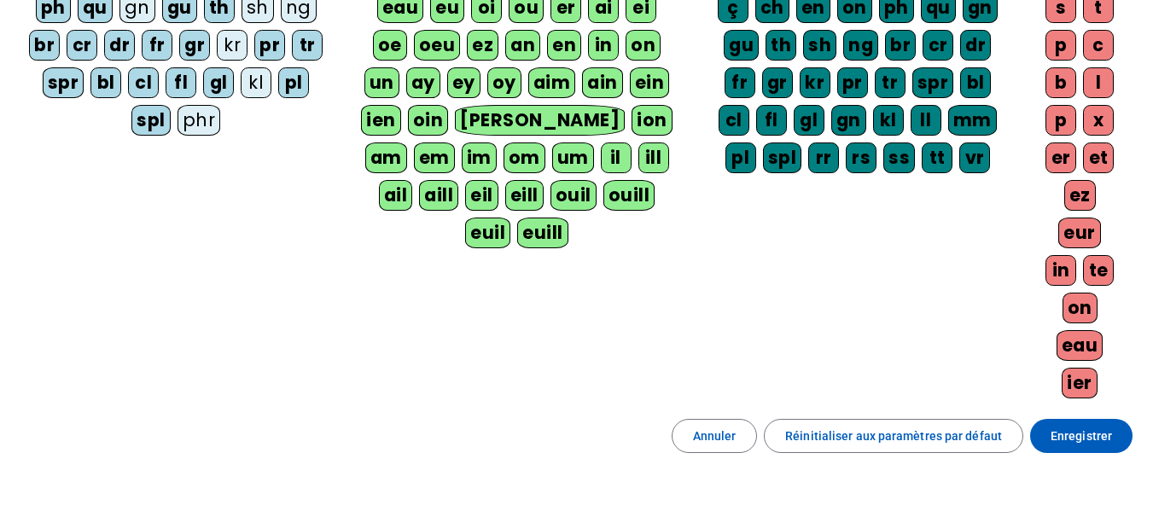
scroll to position [334, 0]
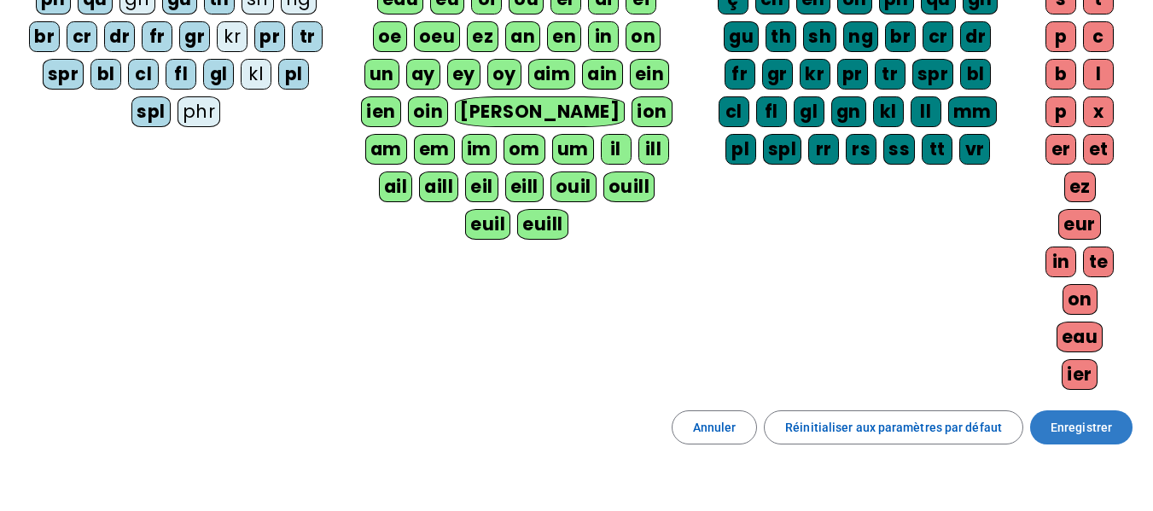
click at [1079, 435] on span "Enregistrer" at bounding box center [1080, 427] width 61 height 20
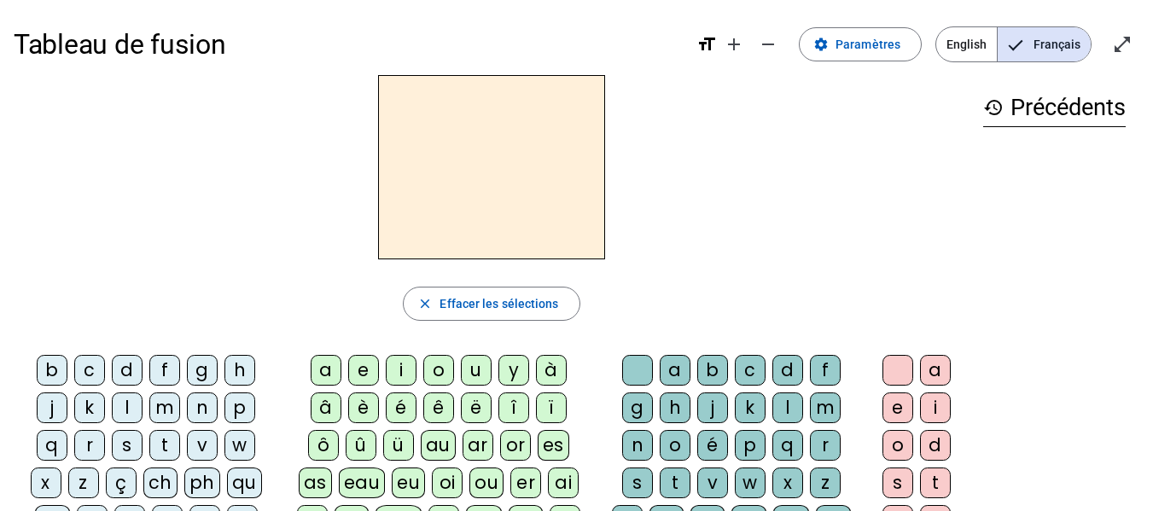
click at [206, 376] on div "g" at bounding box center [202, 370] width 31 height 31
click at [445, 440] on div "au" at bounding box center [438, 445] width 35 height 31
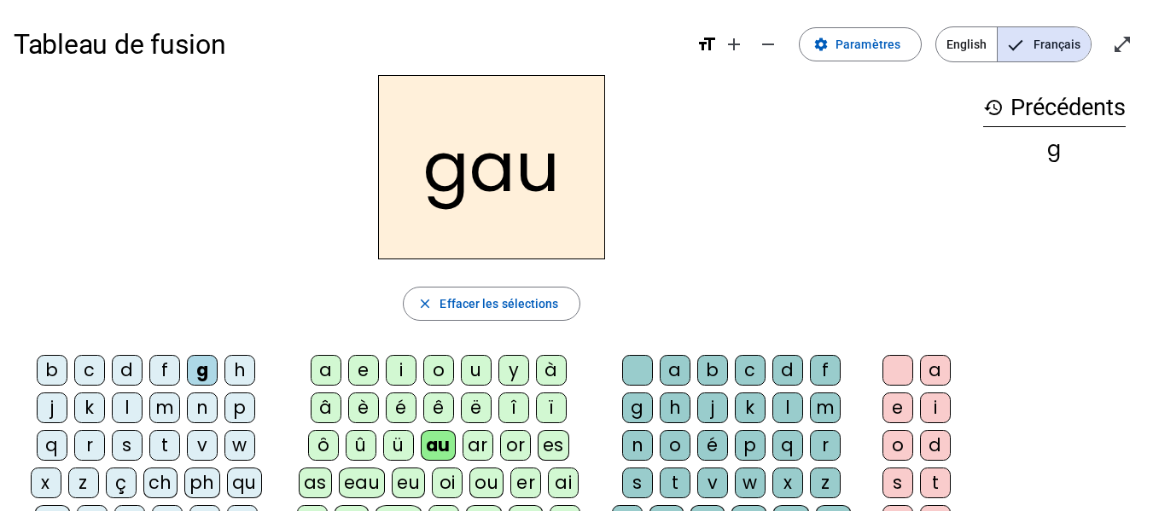
click at [783, 371] on div "d" at bounding box center [787, 370] width 31 height 31
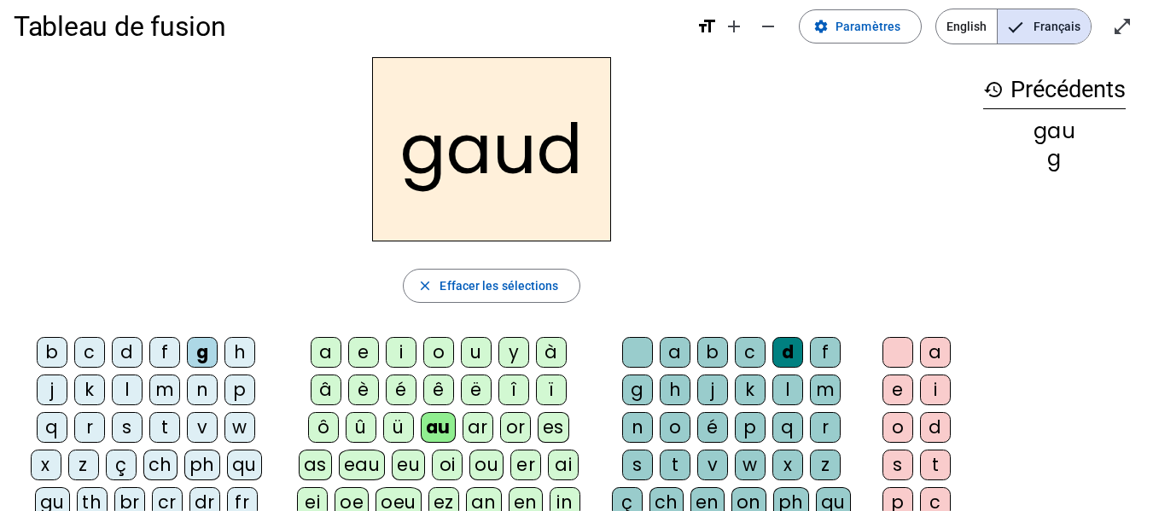
scroll to position [15, 0]
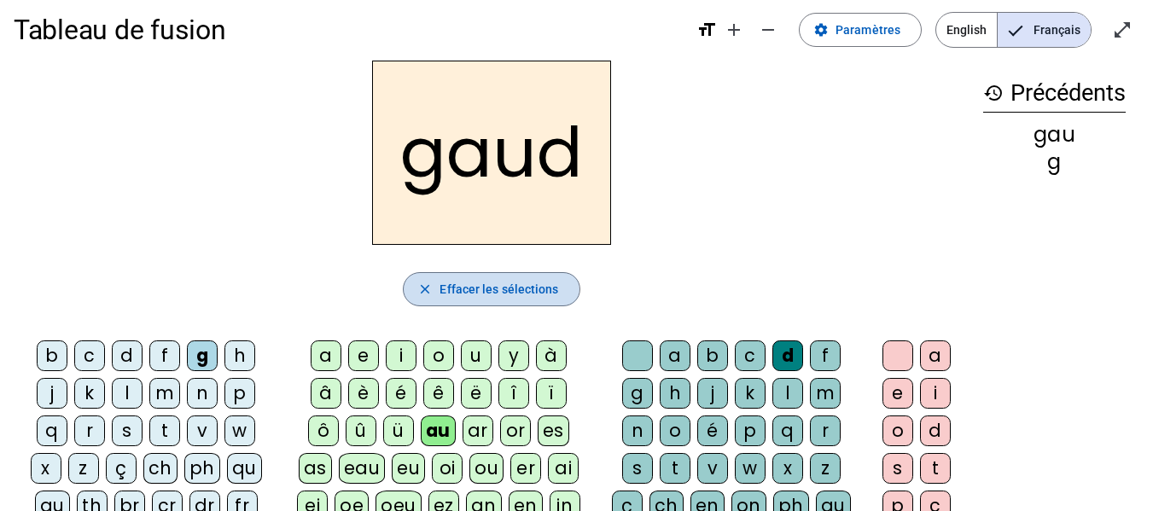
click at [483, 289] on span "Effacer les sélections" at bounding box center [498, 289] width 119 height 20
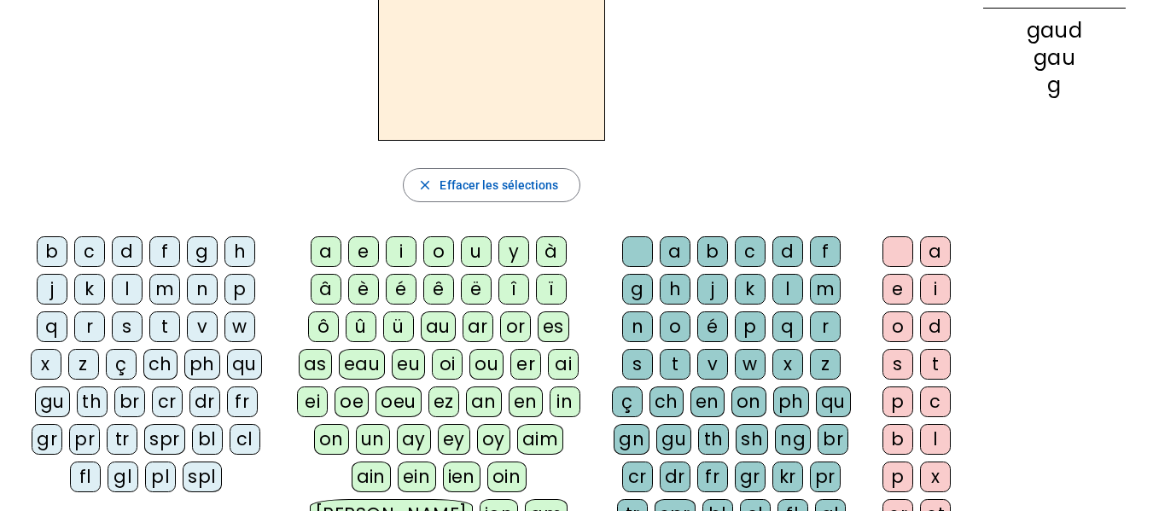
scroll to position [0, 0]
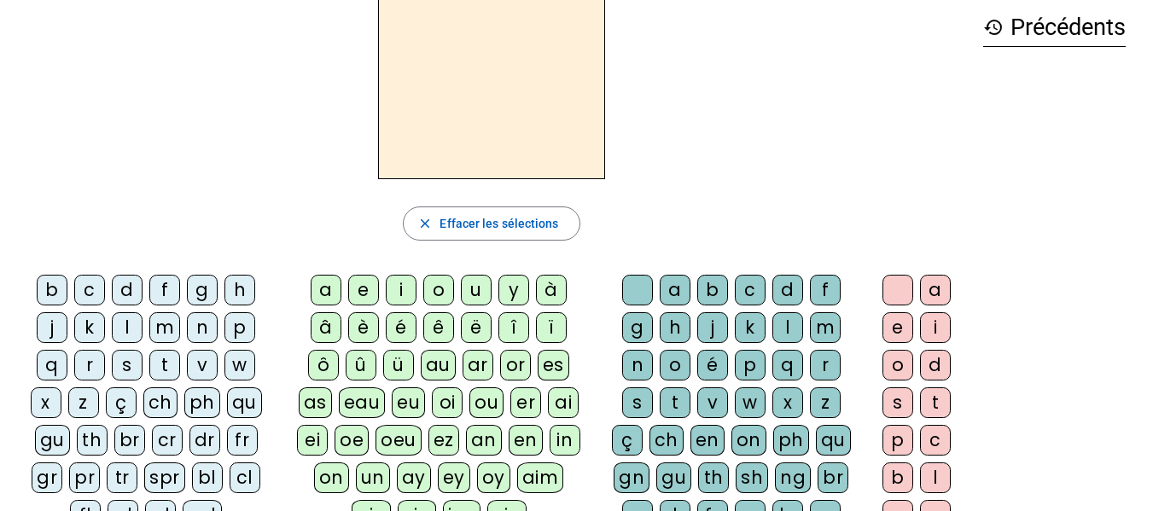
scroll to position [86, 0]
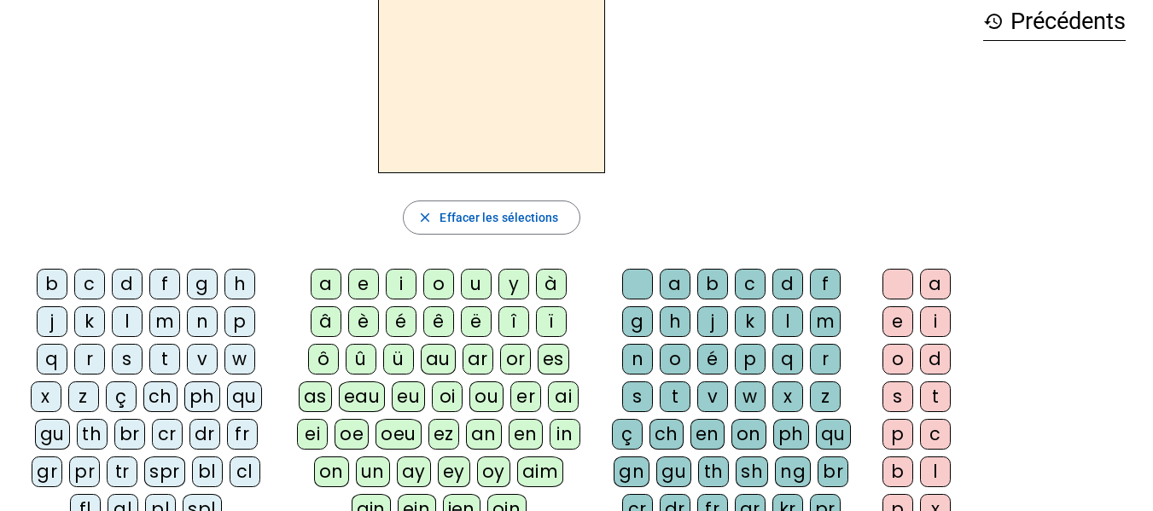
click at [235, 325] on div "p" at bounding box center [239, 321] width 31 height 31
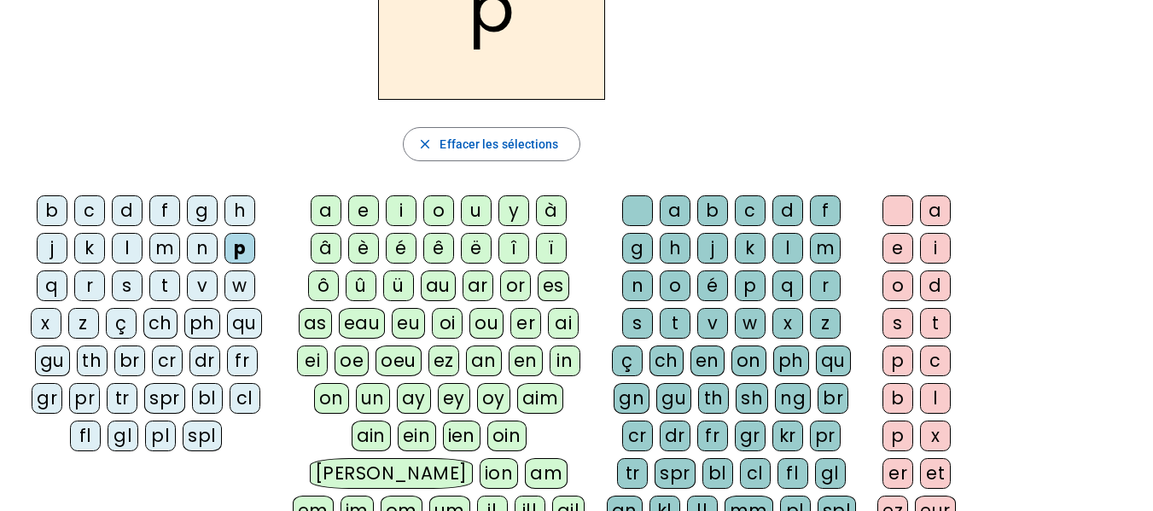
click at [741, 358] on div "on" at bounding box center [748, 361] width 35 height 31
click at [200, 287] on div "v" at bounding box center [202, 285] width 31 height 31
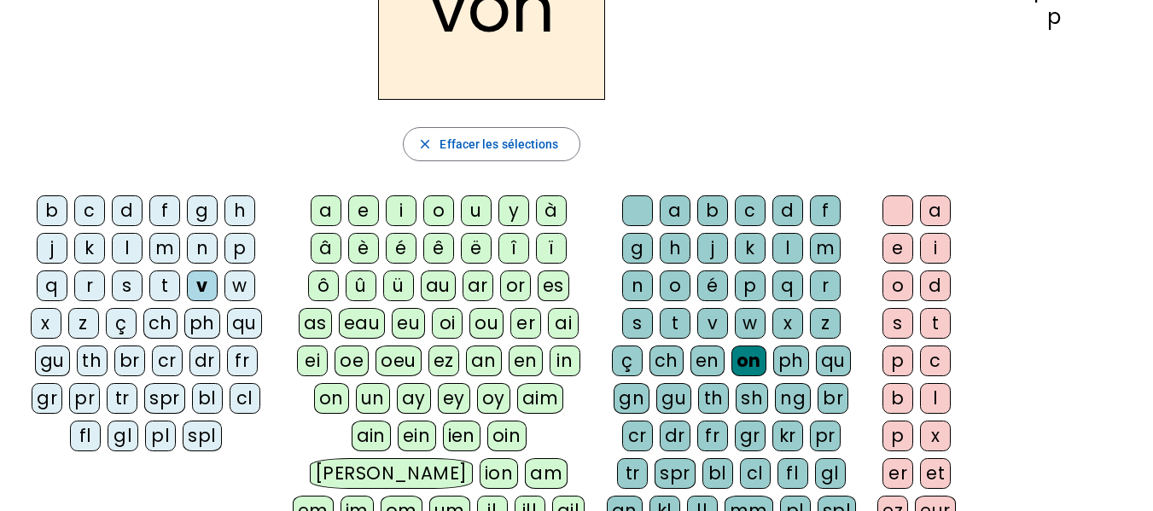
click at [155, 286] on div "t" at bounding box center [164, 285] width 31 height 31
click at [125, 288] on div "s" at bounding box center [127, 285] width 31 height 31
click at [98, 288] on div "r" at bounding box center [89, 285] width 31 height 31
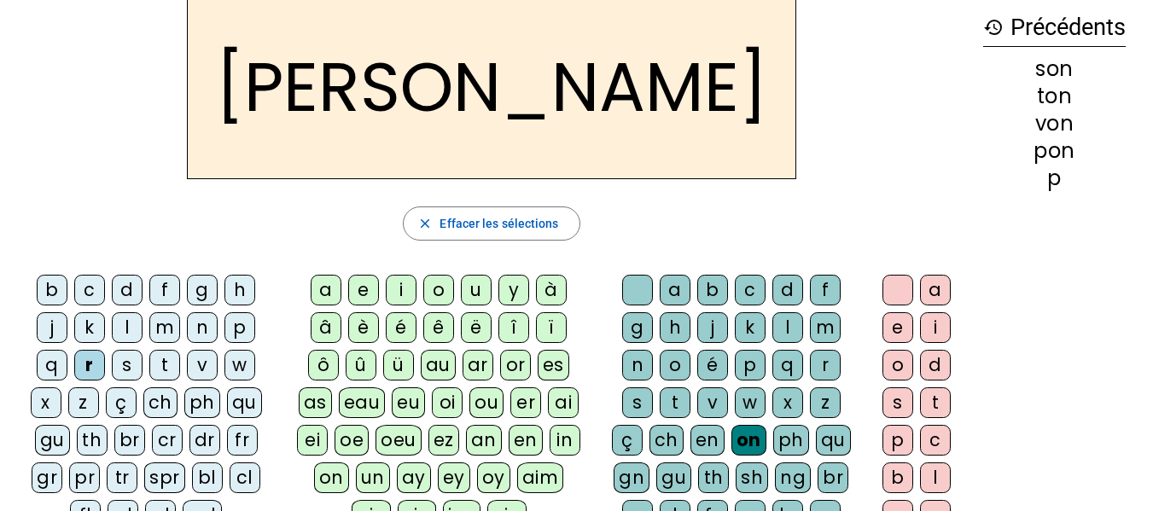
scroll to position [73, 0]
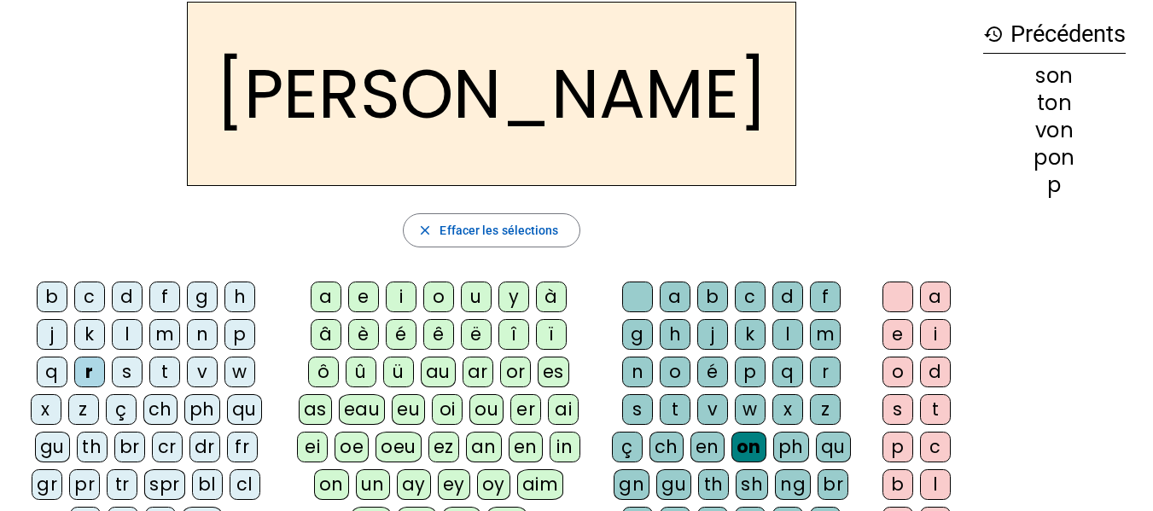
click at [48, 371] on div "q" at bounding box center [52, 372] width 31 height 31
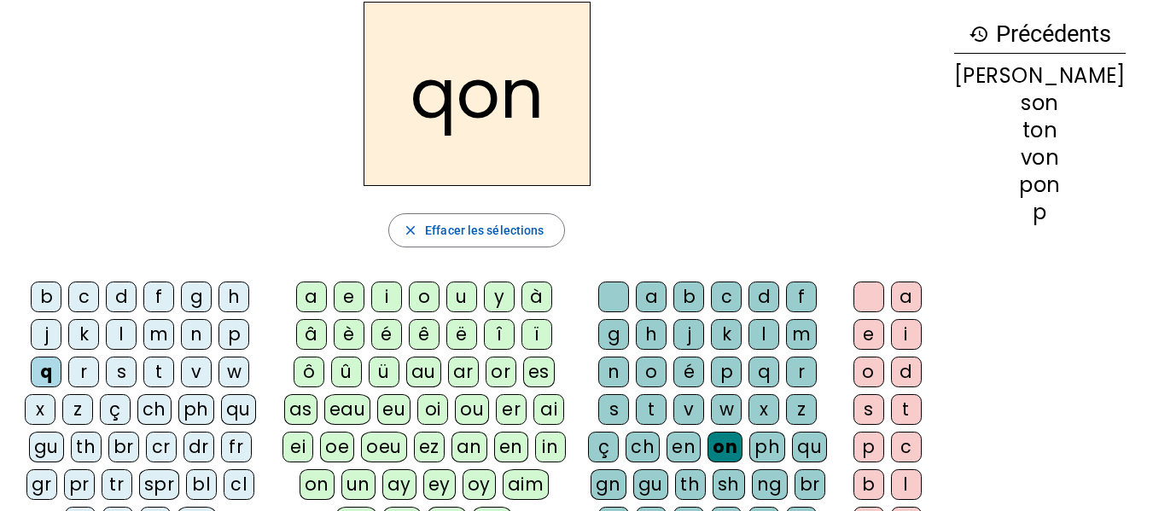
click at [244, 340] on div "p" at bounding box center [233, 334] width 31 height 31
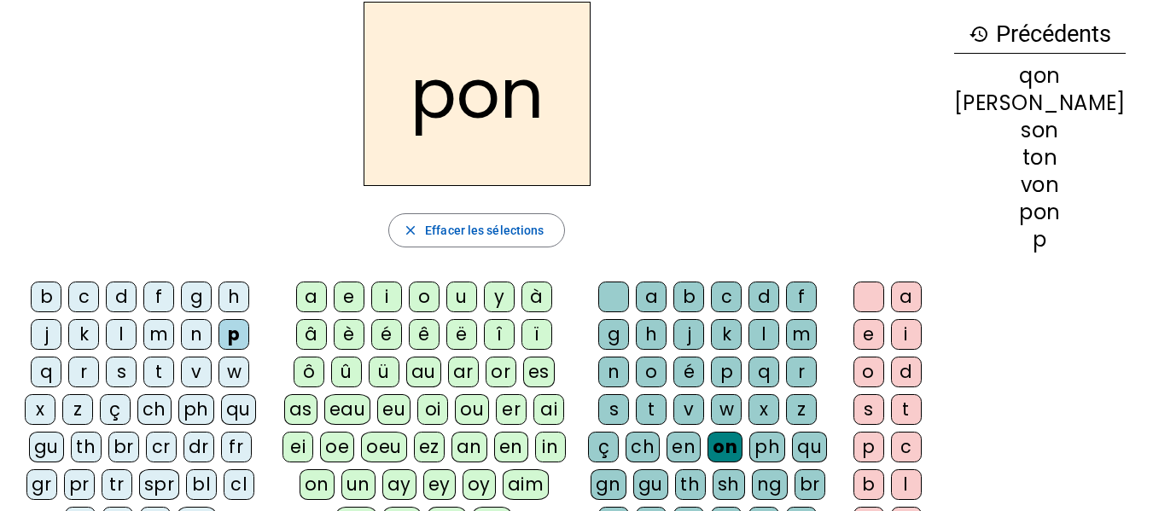
click at [212, 336] on div "n" at bounding box center [196, 334] width 31 height 31
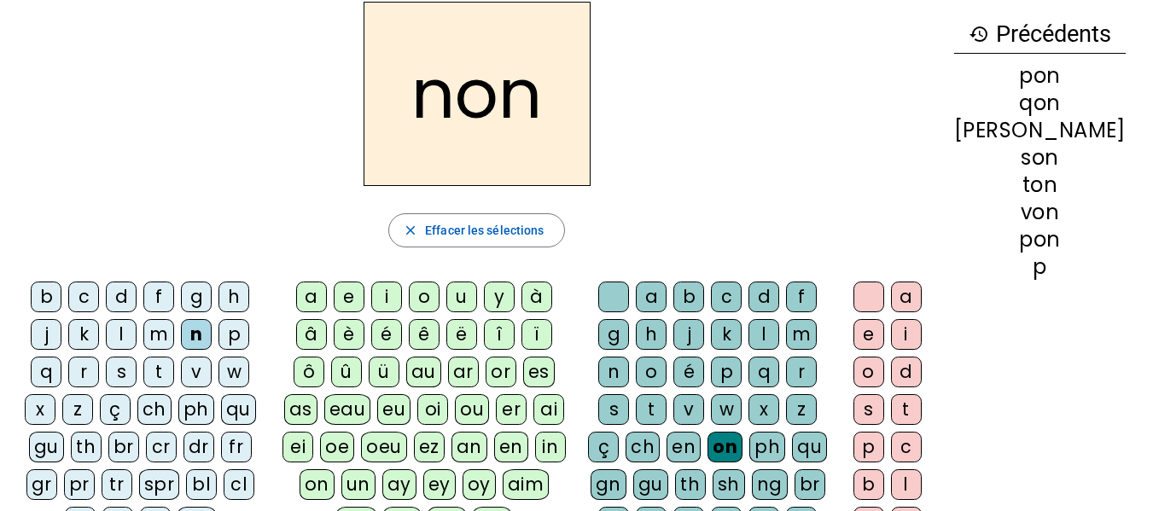
scroll to position [0, 0]
